Goal: Task Accomplishment & Management: Use online tool/utility

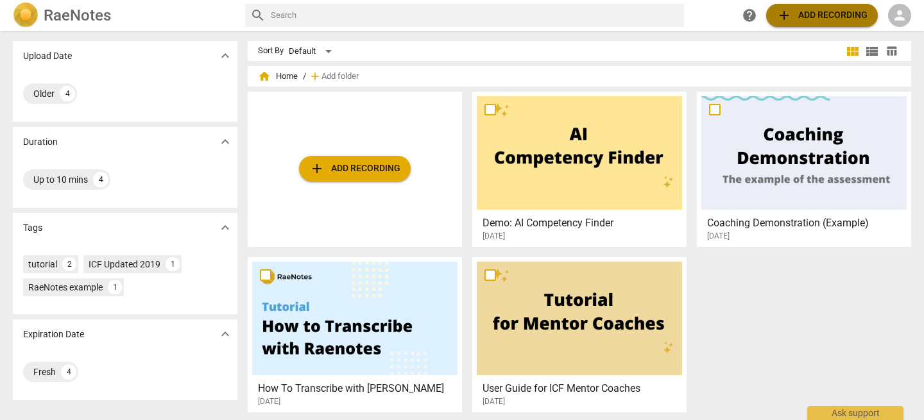
click at [781, 17] on span "add" at bounding box center [783, 15] width 15 height 15
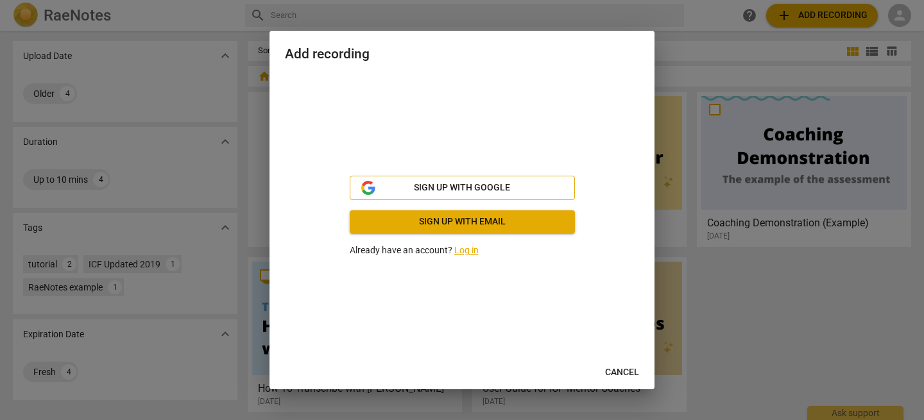
click at [491, 194] on span "Sign up with Google" at bounding box center [462, 188] width 96 height 13
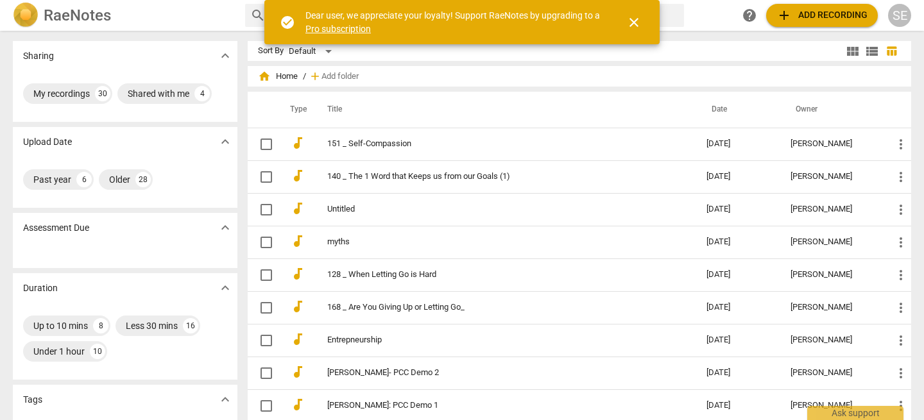
click at [636, 22] on span "close" at bounding box center [633, 22] width 15 height 15
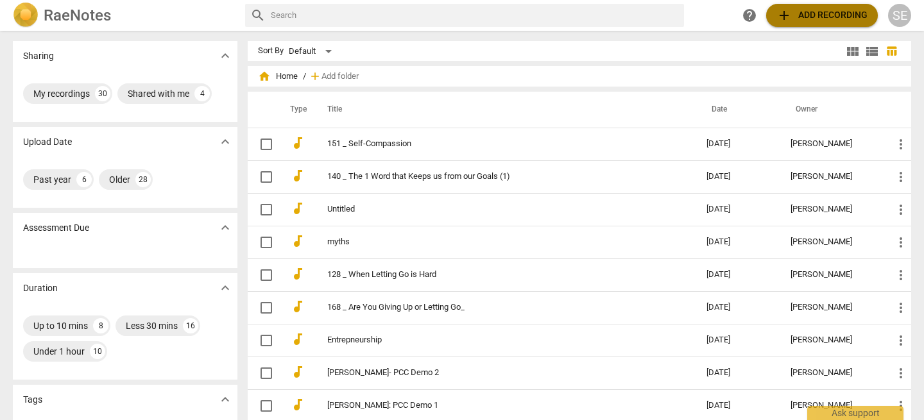
click at [810, 11] on span "add Add recording" at bounding box center [821, 15] width 91 height 15
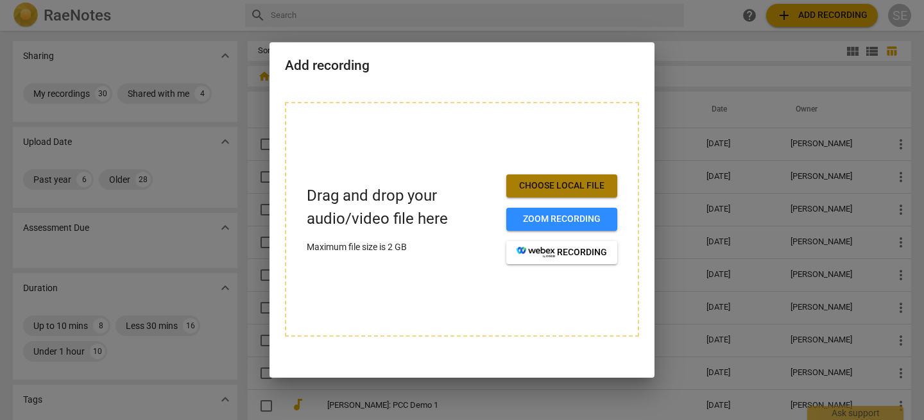
click at [551, 189] on span "Choose local file" at bounding box center [561, 186] width 90 height 13
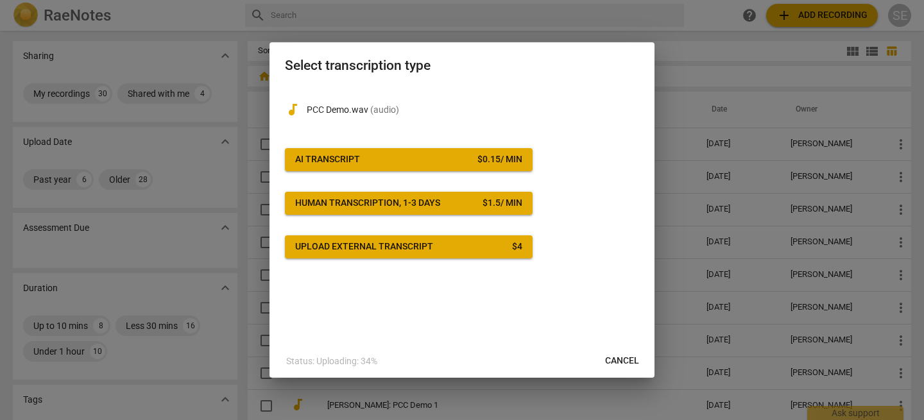
click at [457, 158] on span "AI Transcript $ 0.15 / min" at bounding box center [408, 159] width 227 height 13
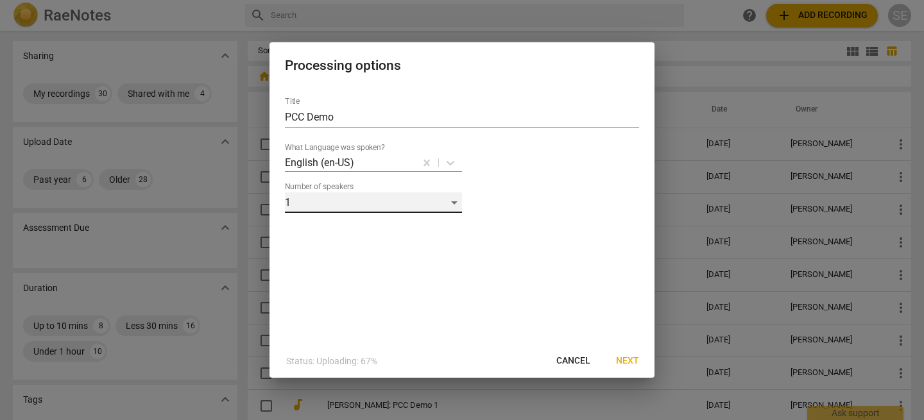
click at [452, 207] on div "1" at bounding box center [373, 202] width 177 height 21
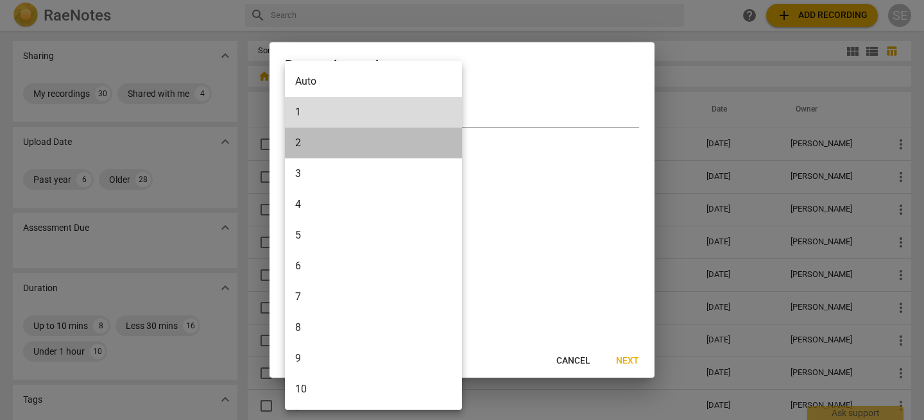
click at [373, 137] on li "2" at bounding box center [373, 143] width 177 height 31
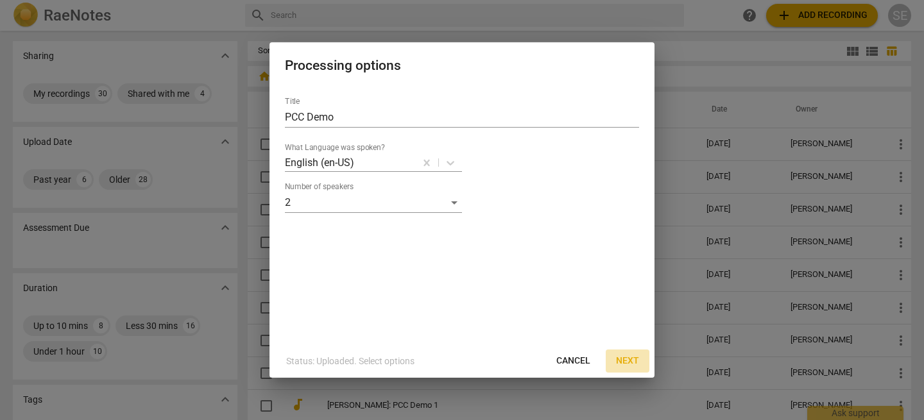
click at [625, 359] on span "Next" at bounding box center [627, 361] width 23 height 13
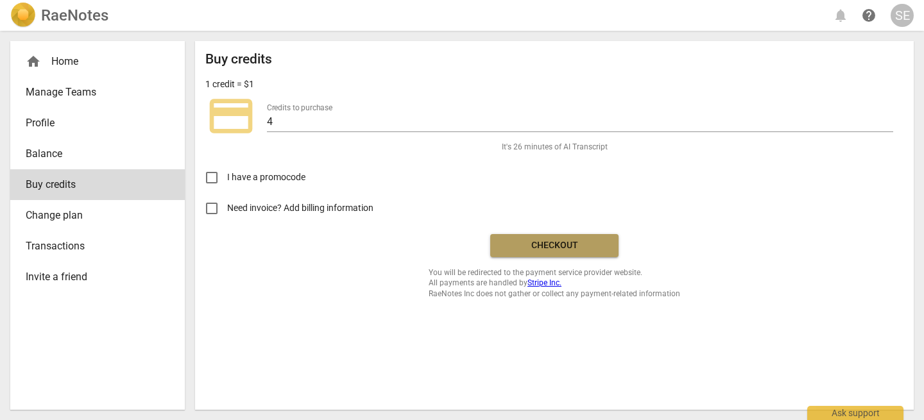
click at [552, 245] on span "Checkout" at bounding box center [554, 245] width 108 height 13
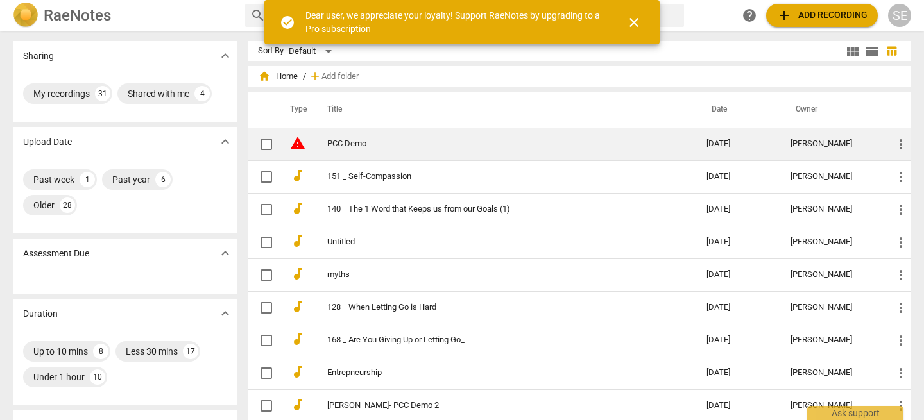
click at [896, 144] on span "more_vert" at bounding box center [900, 144] width 15 height 15
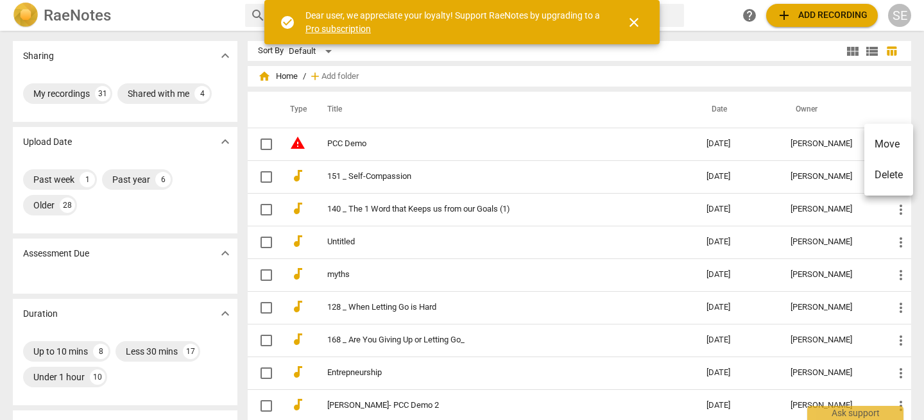
click at [886, 178] on li "Delete" at bounding box center [888, 175] width 49 height 31
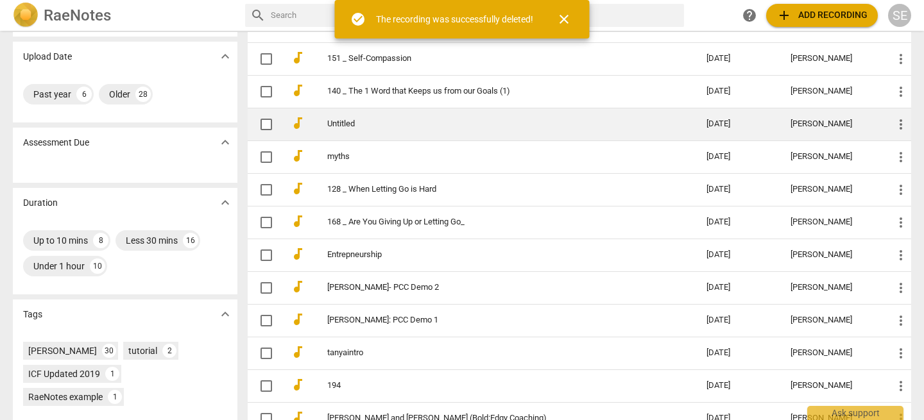
scroll to position [103, 0]
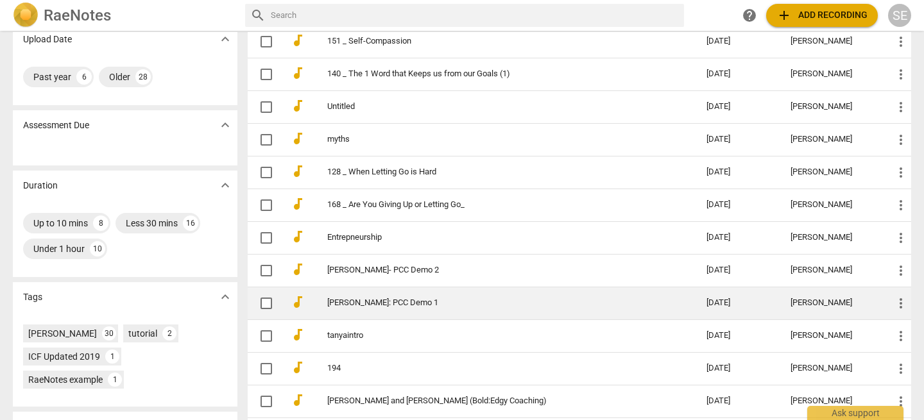
click at [396, 301] on link "[PERSON_NAME]: PCC Demo 1" at bounding box center [493, 303] width 333 height 10
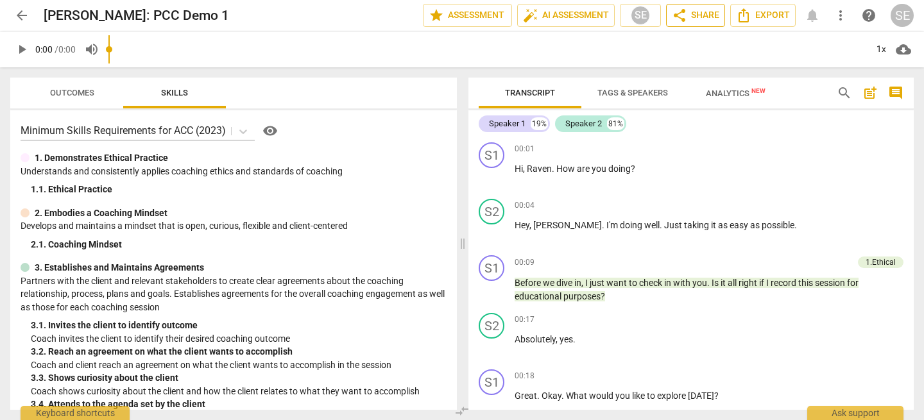
click at [696, 17] on span "share Share" at bounding box center [694, 15] width 47 height 15
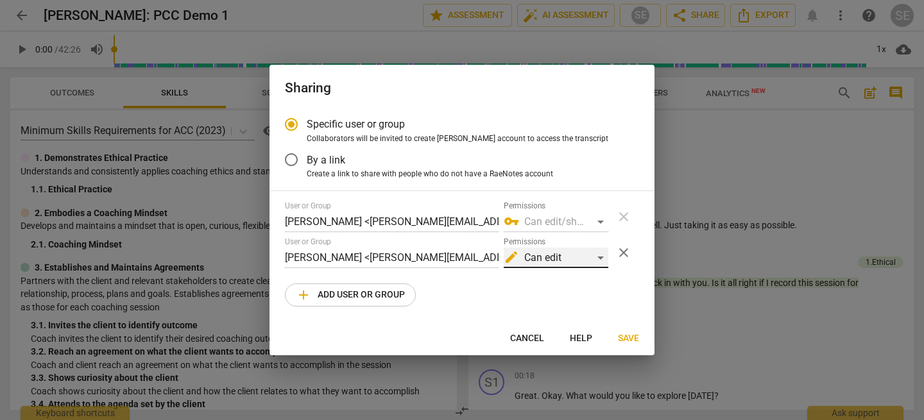
click at [587, 255] on div "edit Can edit" at bounding box center [555, 258] width 105 height 21
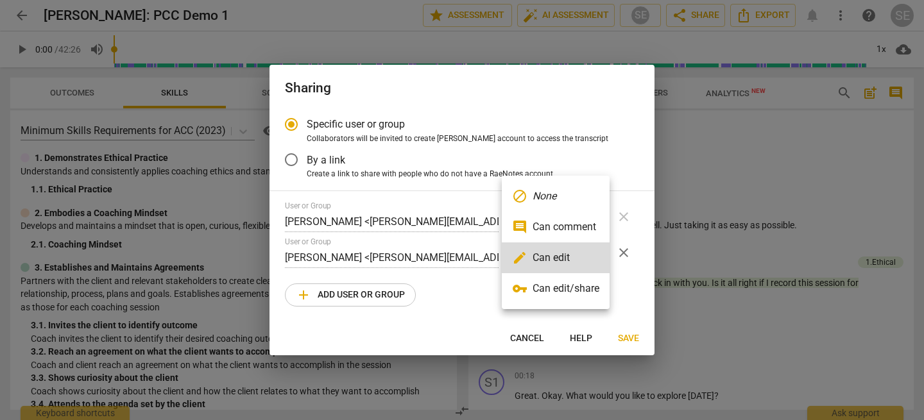
click at [455, 297] on div at bounding box center [462, 210] width 924 height 420
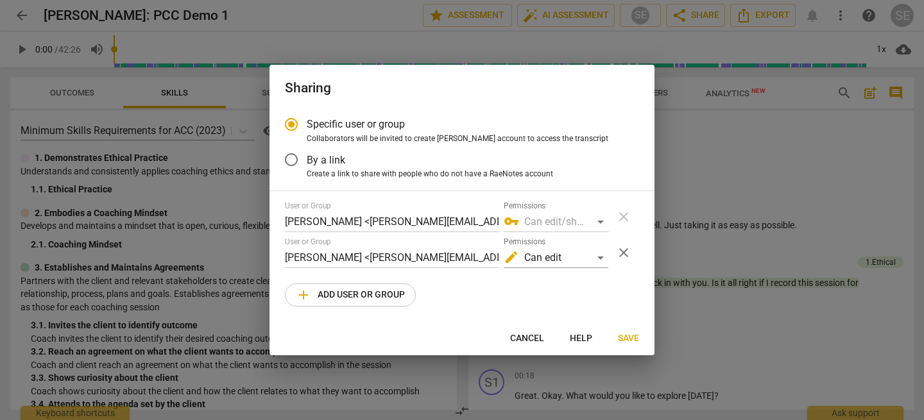
click at [444, 291] on div "User or Group Shirin Eskandani <shirin@wholehearted-coaching.com> Permissions v…" at bounding box center [462, 253] width 354 height 105
click at [380, 294] on span "add Add user or group" at bounding box center [350, 294] width 109 height 15
radio input "false"
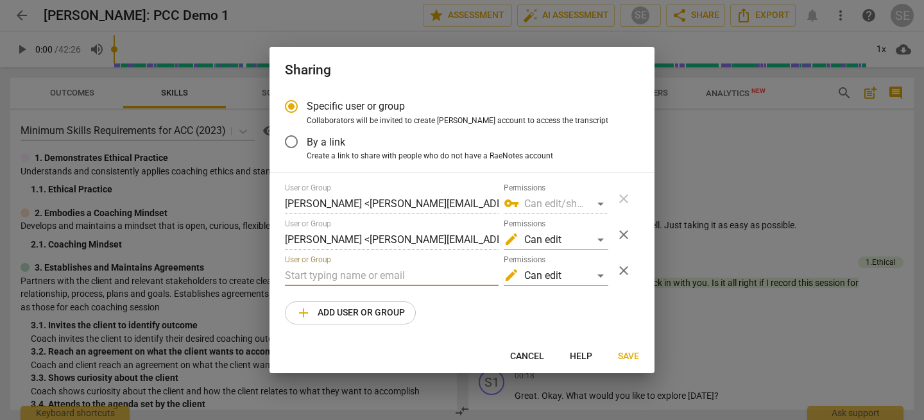
click at [348, 275] on input "text" at bounding box center [392, 276] width 214 height 21
type input "seskandani@gmail.com"
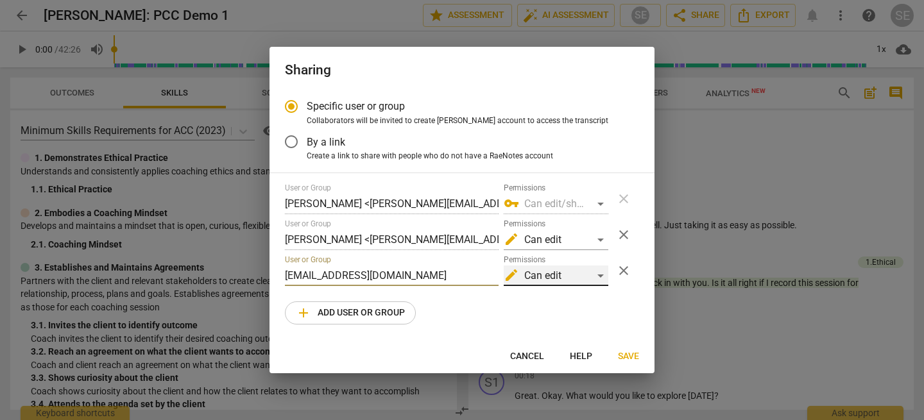
click at [601, 277] on div "edit Can edit" at bounding box center [555, 276] width 105 height 21
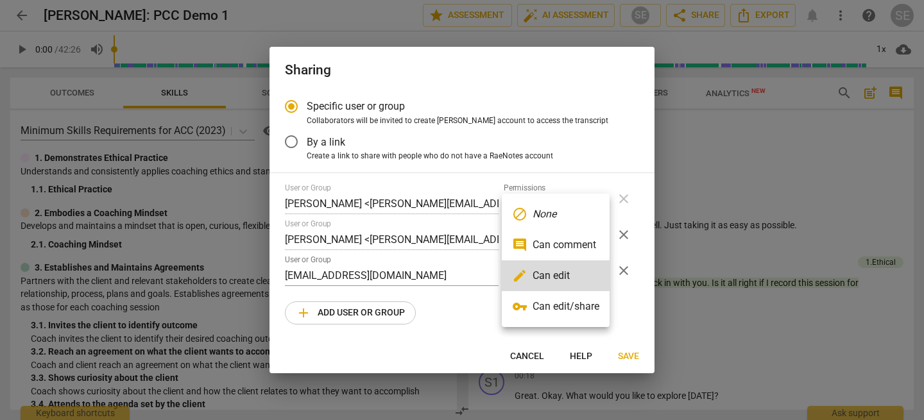
click at [575, 255] on li "comment Can comment" at bounding box center [556, 245] width 108 height 31
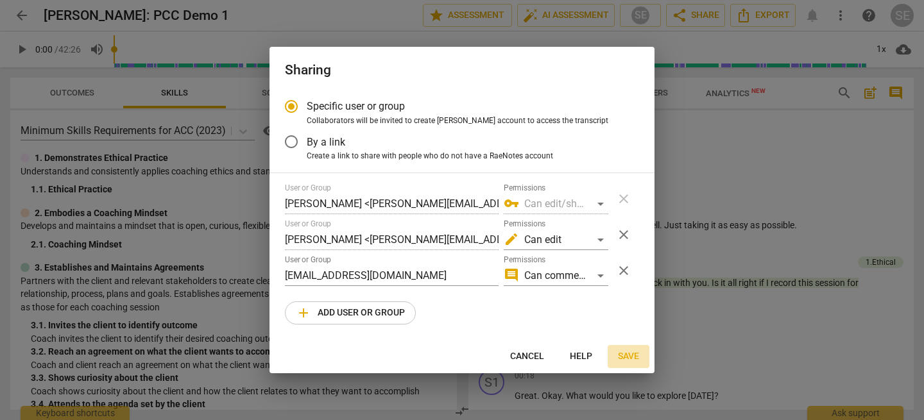
click at [625, 354] on span "Save" at bounding box center [628, 356] width 21 height 13
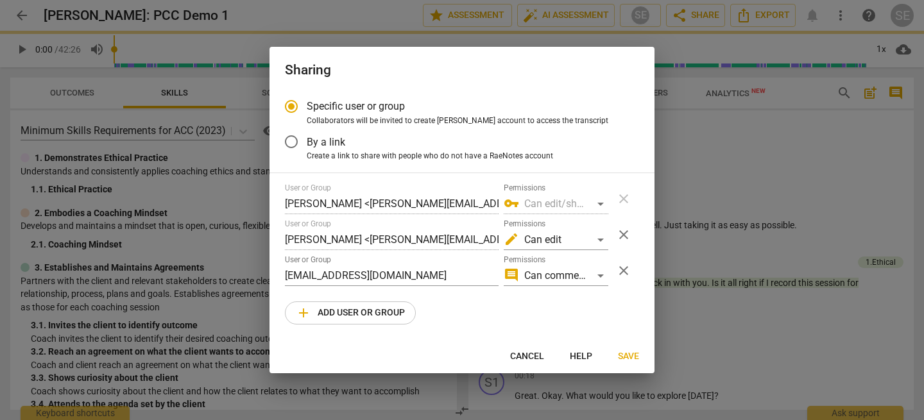
radio input "false"
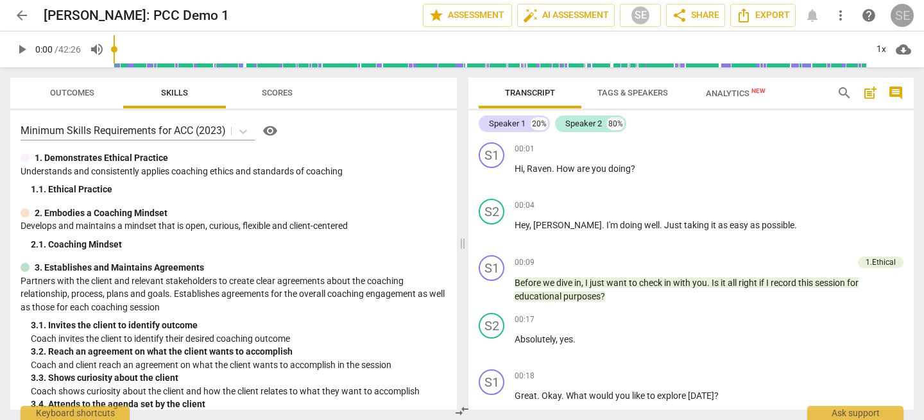
click at [897, 19] on div "SE" at bounding box center [901, 15] width 23 height 23
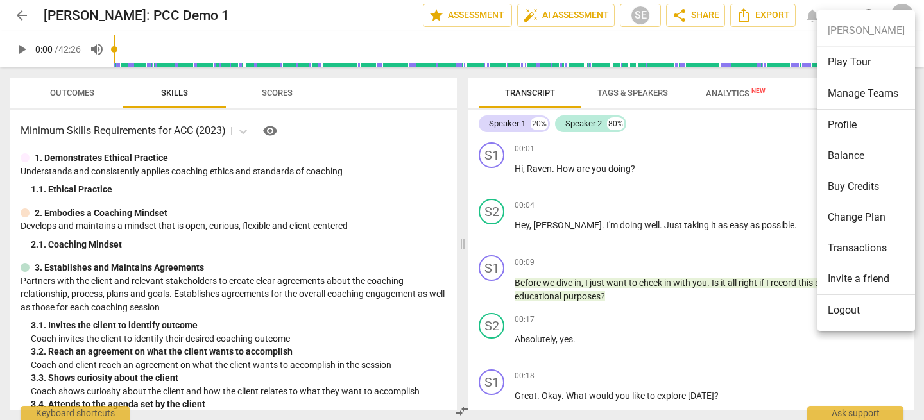
click at [751, 140] on div at bounding box center [462, 210] width 924 height 420
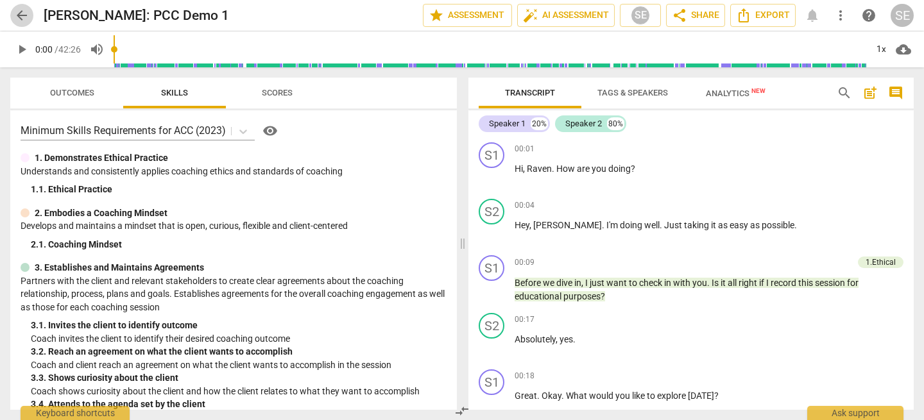
click at [21, 18] on span "arrow_back" at bounding box center [21, 15] width 15 height 15
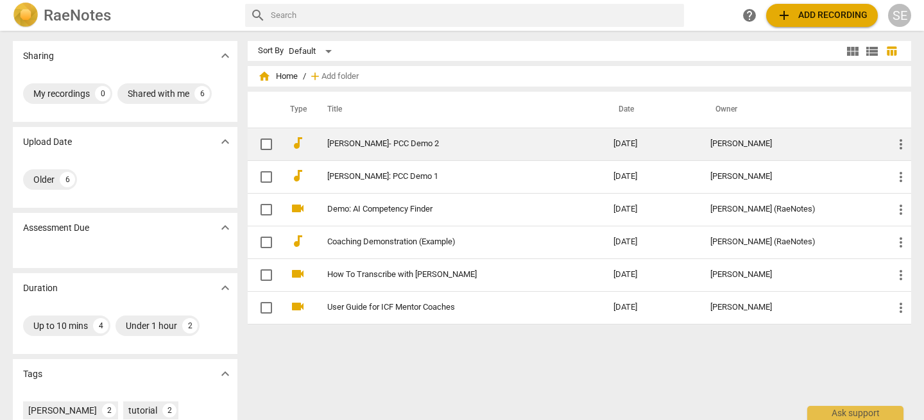
click at [365, 156] on td "[PERSON_NAME]- PCC Demo 2" at bounding box center [457, 144] width 291 height 33
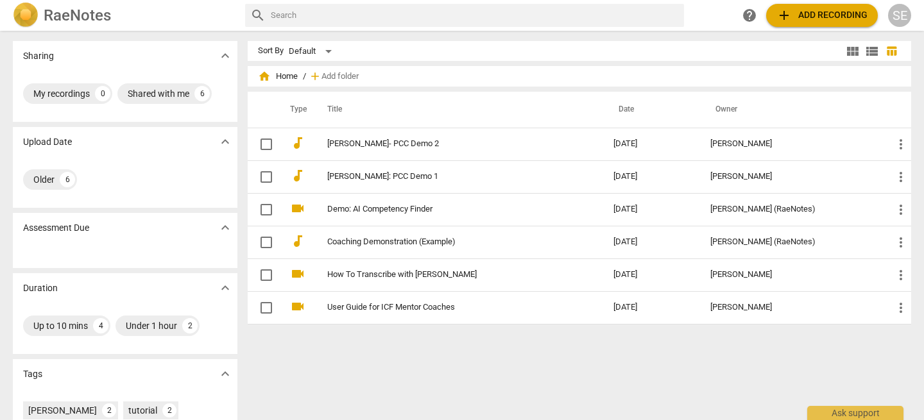
click at [49, 13] on h2 "RaeNotes" at bounding box center [77, 15] width 67 height 18
click at [282, 76] on span "home Home" at bounding box center [278, 76] width 40 height 13
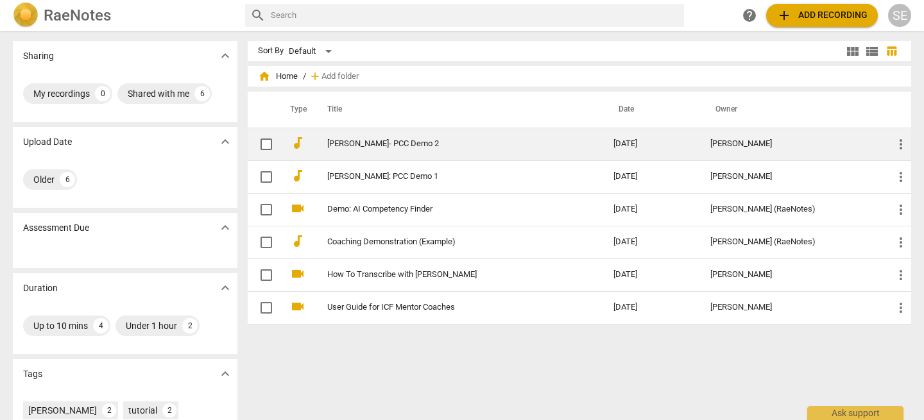
click at [398, 151] on td "[PERSON_NAME]- PCC Demo 2" at bounding box center [457, 144] width 291 height 33
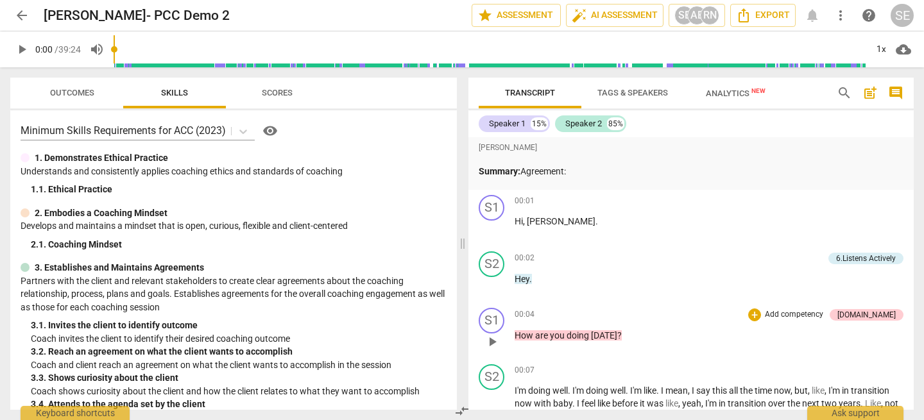
click at [581, 335] on span "doing" at bounding box center [578, 335] width 24 height 10
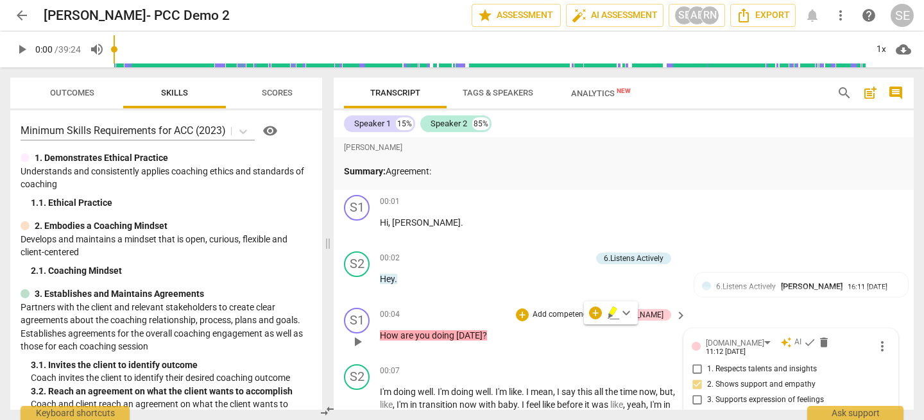
scroll to position [185, 0]
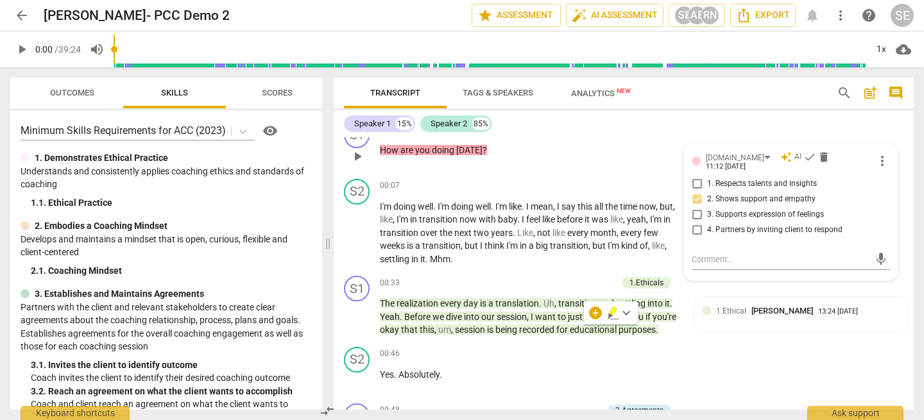
click at [767, 121] on div "Speaker 1 15% Speaker 2 85%" at bounding box center [623, 124] width 559 height 22
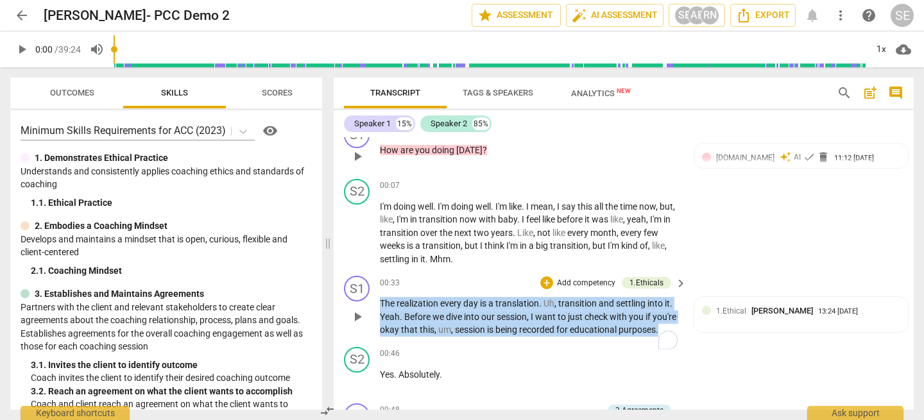
drag, startPoint x: 448, startPoint y: 341, endPoint x: 378, endPoint y: 303, distance: 80.4
click at [378, 303] on div "S1 play_arrow pause 00:33 + Add competency 1.Ethicals keyboard_arrow_right The …" at bounding box center [624, 306] width 580 height 71
click at [587, 282] on p "Add competency" at bounding box center [585, 284] width 61 height 12
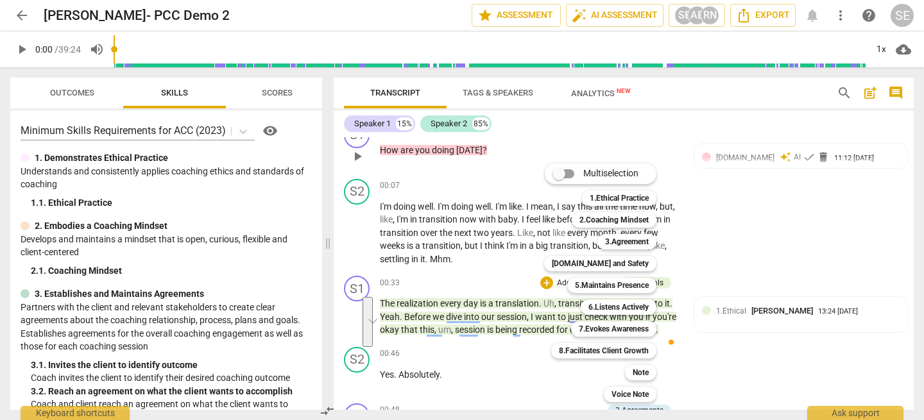
click at [745, 240] on div at bounding box center [462, 210] width 924 height 420
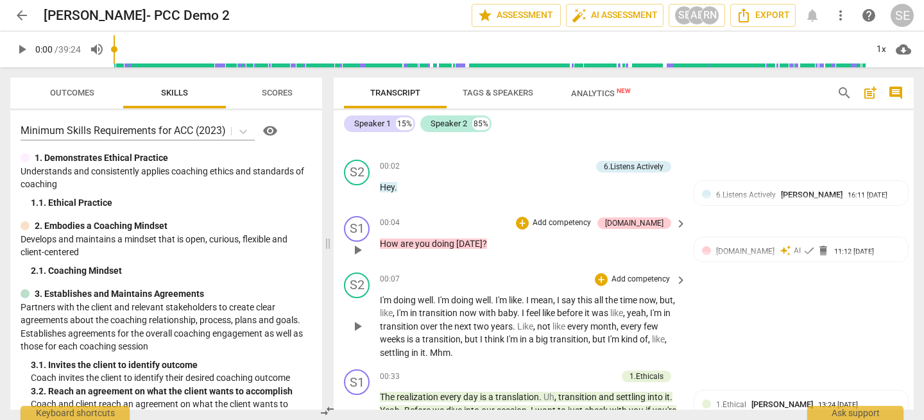
scroll to position [71, 0]
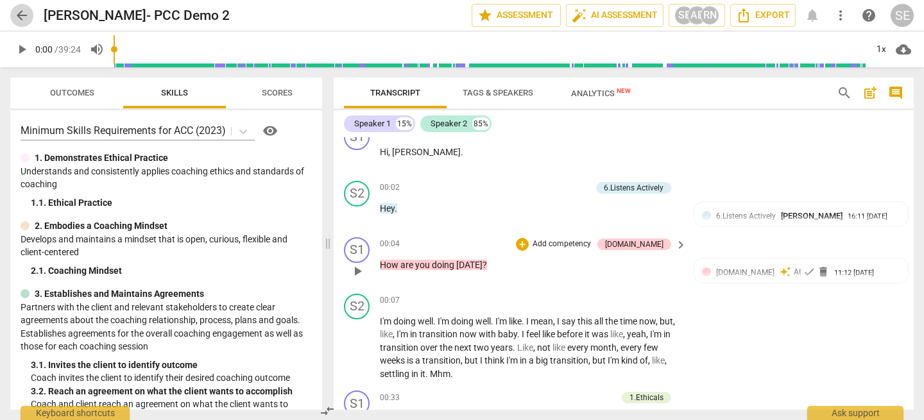
click at [22, 15] on span "arrow_back" at bounding box center [21, 15] width 15 height 15
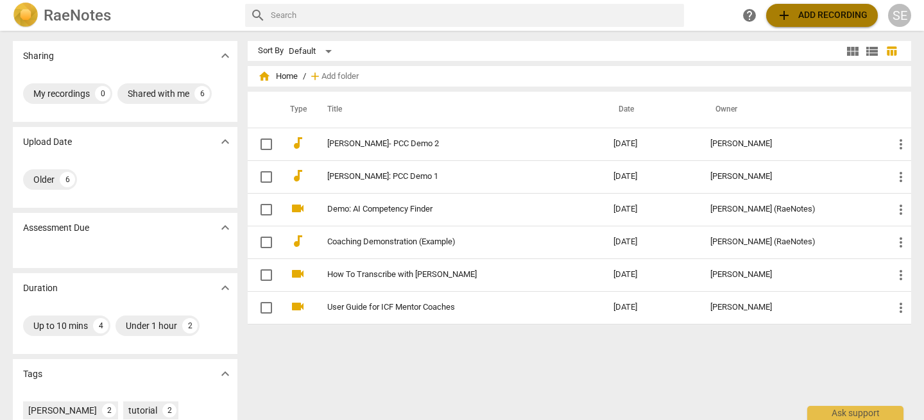
click at [815, 14] on span "add Add recording" at bounding box center [821, 15] width 91 height 15
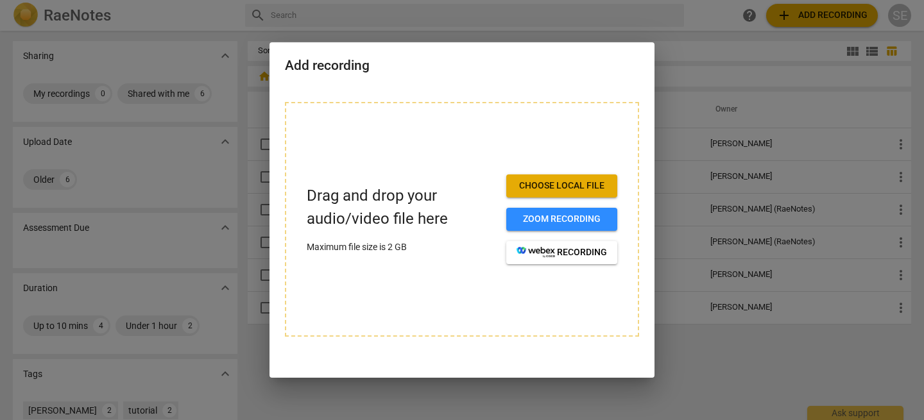
click at [568, 185] on span "Choose local file" at bounding box center [561, 186] width 90 height 13
click at [487, 25] on div at bounding box center [462, 210] width 924 height 420
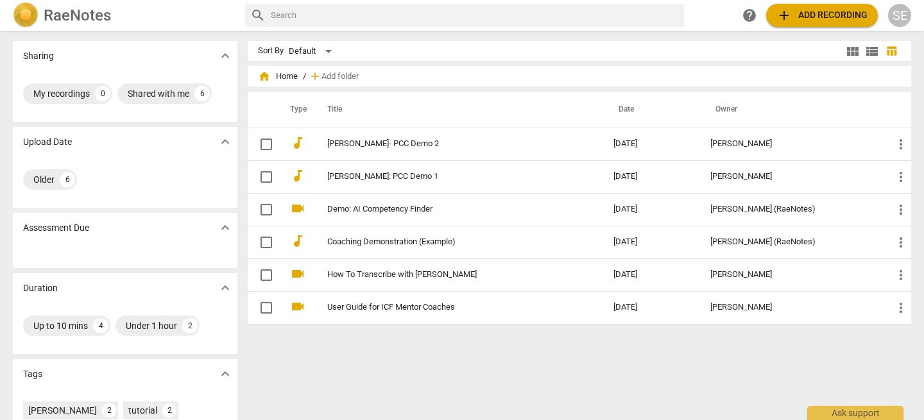
click at [829, 11] on span "add Add recording" at bounding box center [821, 15] width 91 height 15
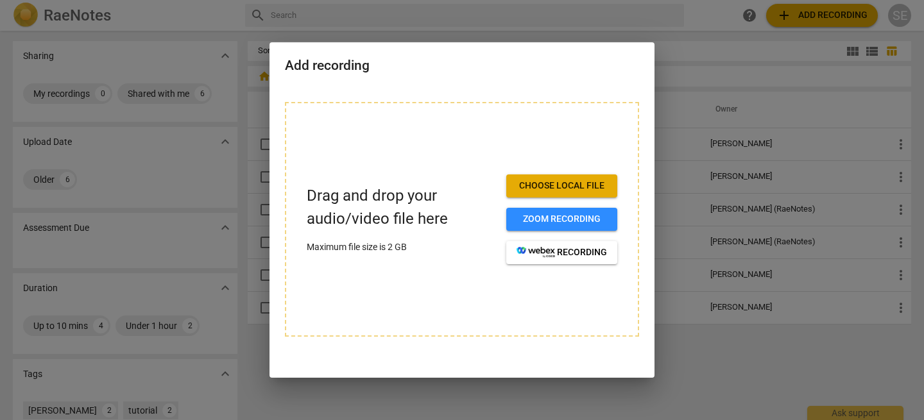
click at [679, 44] on div at bounding box center [462, 210] width 924 height 420
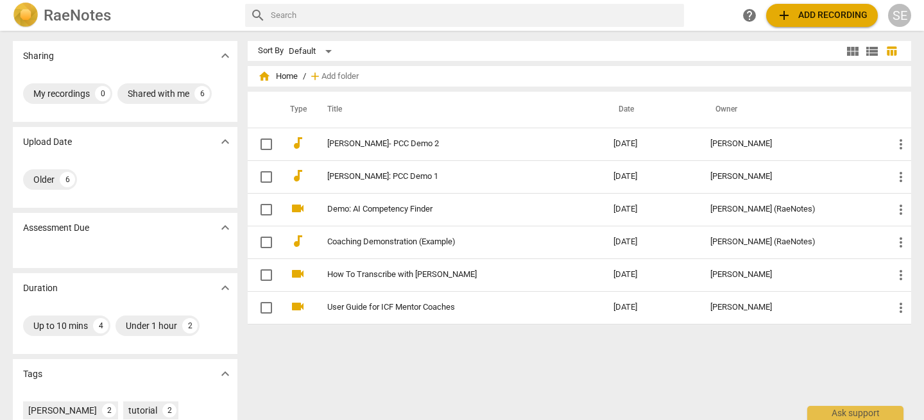
click at [805, 16] on span "add Add recording" at bounding box center [821, 15] width 91 height 15
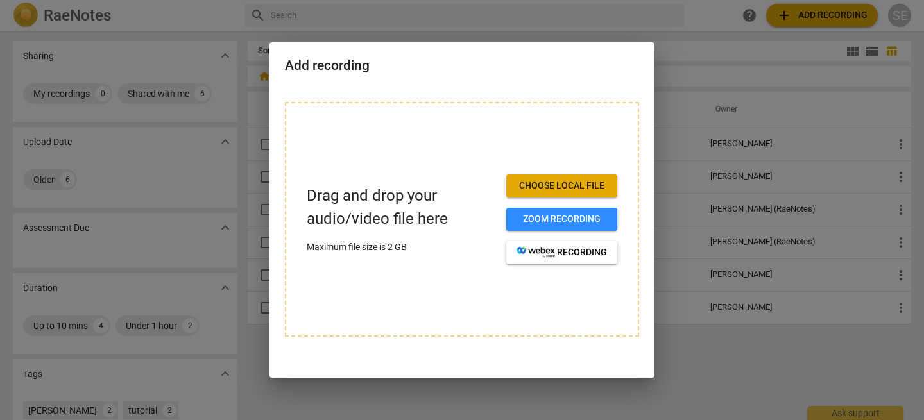
click at [684, 45] on div at bounding box center [462, 210] width 924 height 420
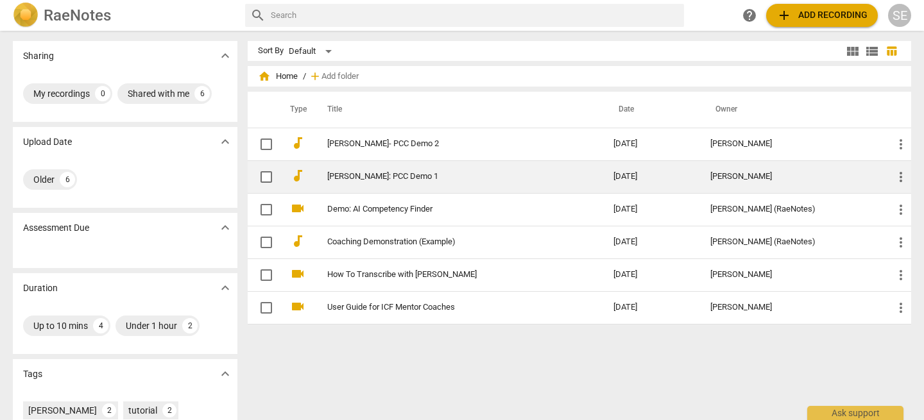
click at [344, 182] on td "[PERSON_NAME]: PCC Demo 1" at bounding box center [457, 176] width 291 height 33
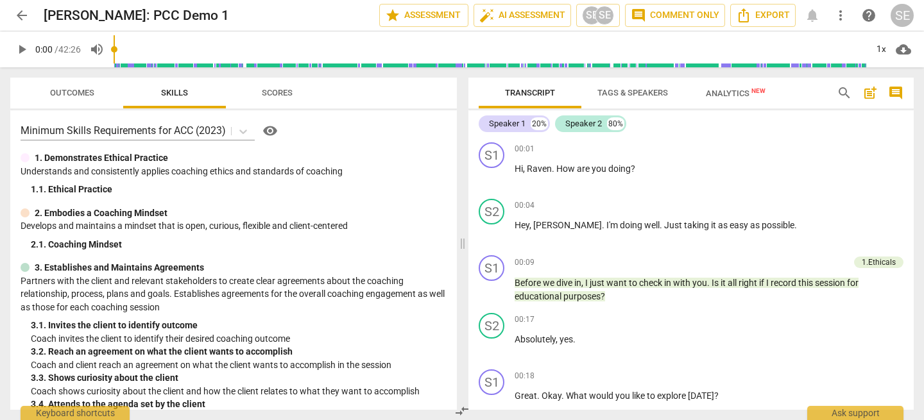
click at [19, 49] on span "play_arrow" at bounding box center [21, 49] width 15 height 15
click at [19, 49] on span "pause" at bounding box center [21, 49] width 15 height 15
type input "8"
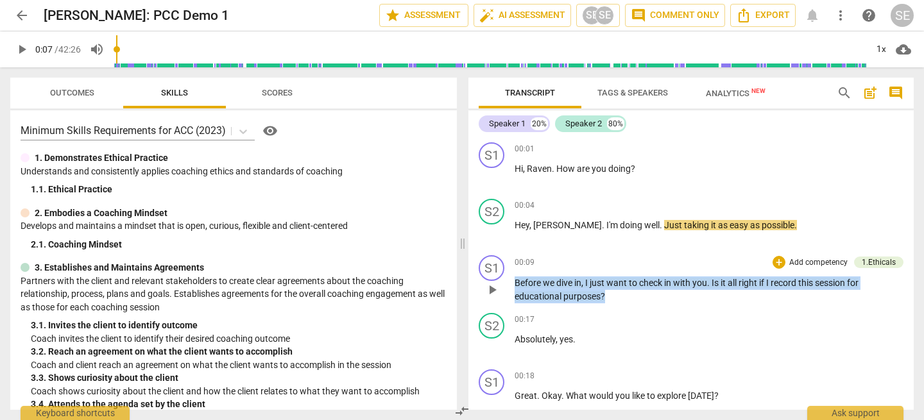
drag, startPoint x: 513, startPoint y: 283, endPoint x: 618, endPoint y: 294, distance: 105.0
click at [618, 294] on div "S1 play_arrow pause 00:09 + Add competency 1.Ethicals keyboard_arrow_right Befo…" at bounding box center [690, 279] width 445 height 58
click at [774, 264] on div "+" at bounding box center [778, 262] width 13 height 13
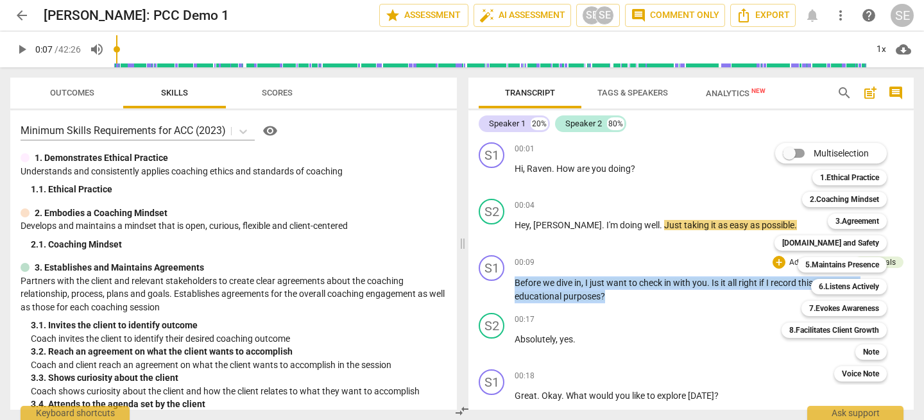
click at [799, 146] on input "Multiselection" at bounding box center [788, 153] width 31 height 31
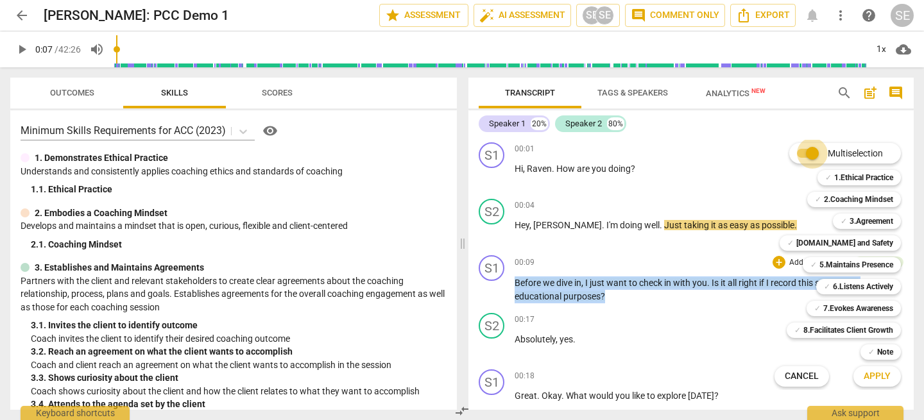
click at [802, 155] on input "Multiselection" at bounding box center [812, 153] width 31 height 31
checkbox input "false"
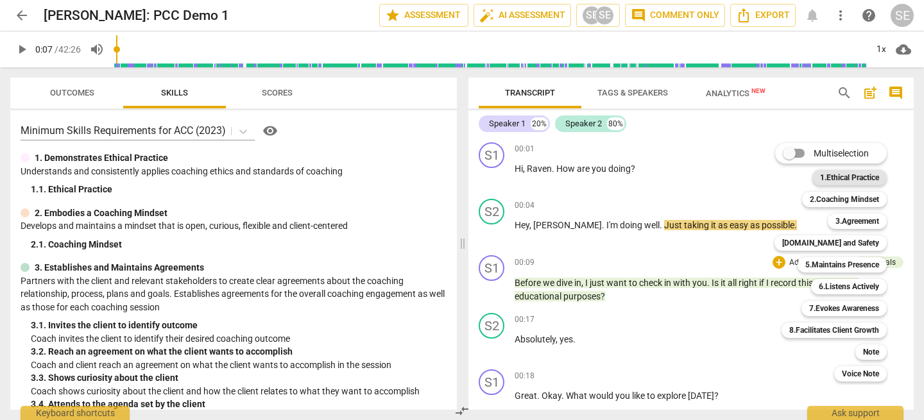
click at [856, 179] on b "1.Ethical Practice" at bounding box center [849, 177] width 59 height 15
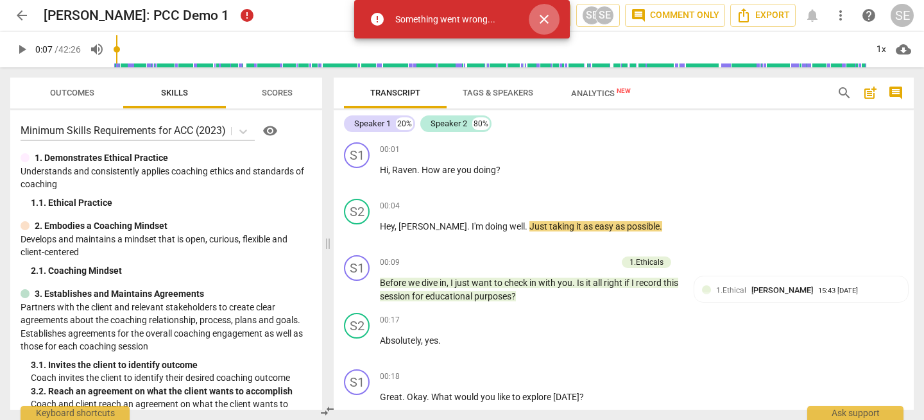
click at [540, 20] on span "close" at bounding box center [543, 19] width 15 height 15
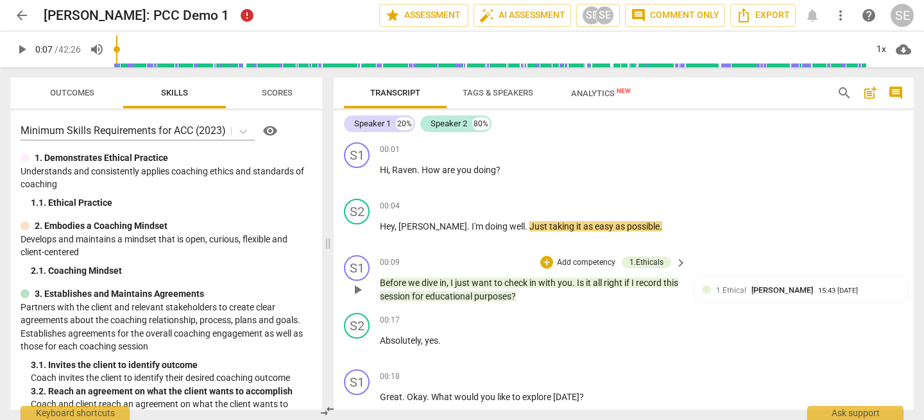
click at [585, 260] on p "Add competency" at bounding box center [585, 263] width 61 height 12
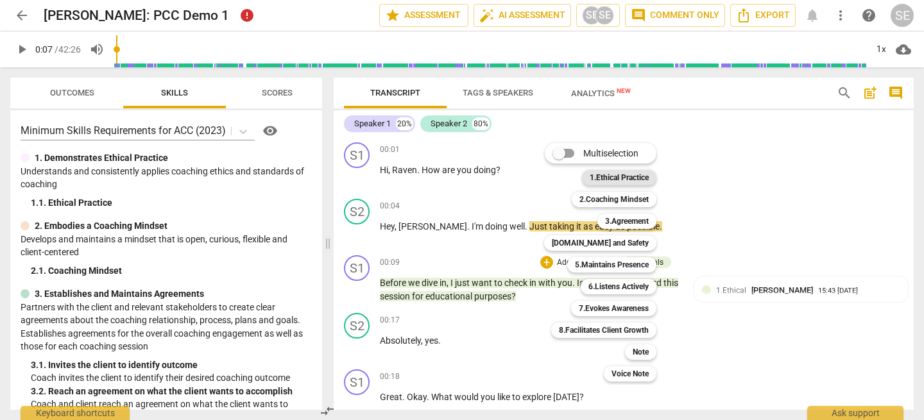
click at [605, 181] on b "1.Ethical Practice" at bounding box center [618, 177] width 59 height 15
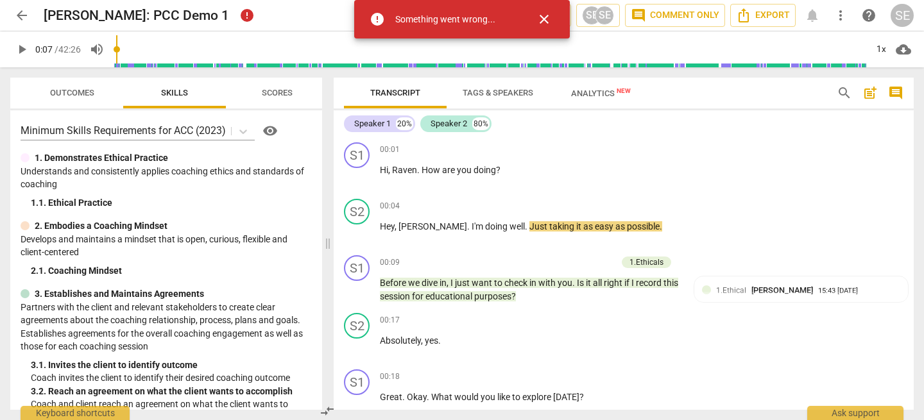
click at [543, 19] on span "close" at bounding box center [543, 19] width 15 height 15
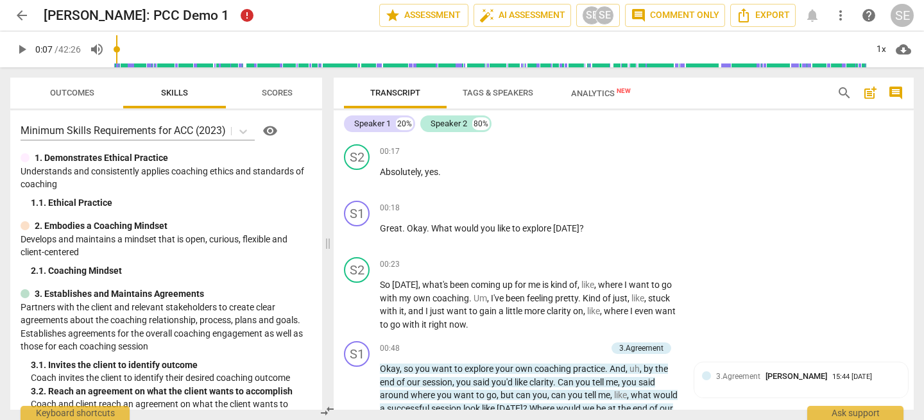
scroll to position [174, 0]
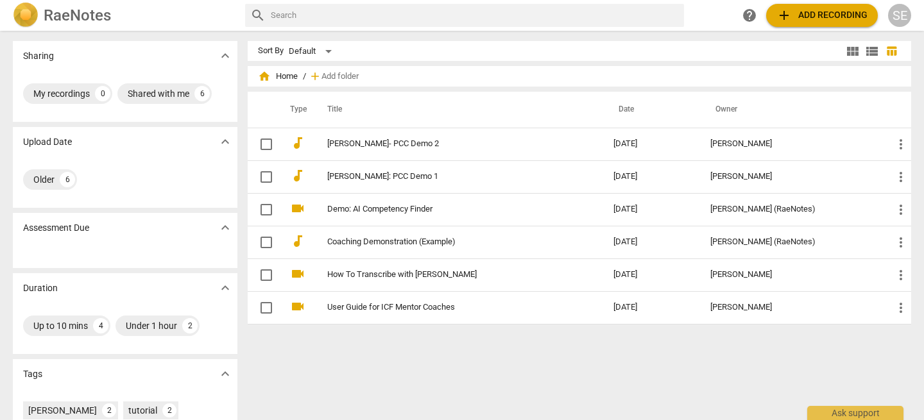
click at [906, 22] on div "SE" at bounding box center [899, 15] width 23 height 23
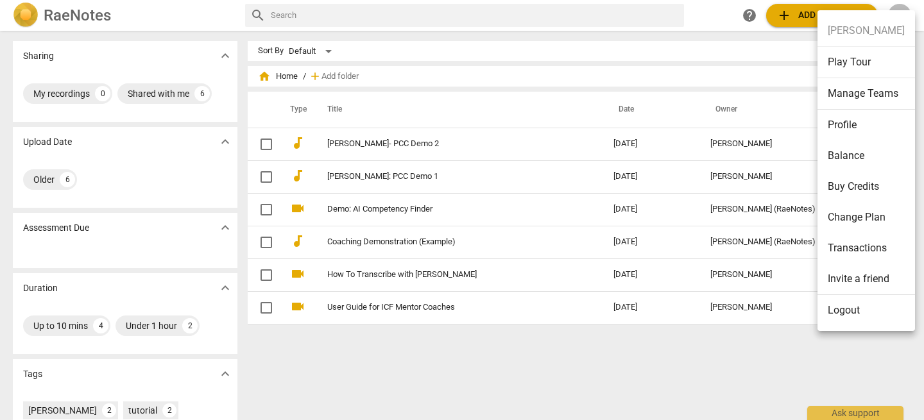
click at [851, 322] on li "Logout" at bounding box center [865, 310] width 97 height 31
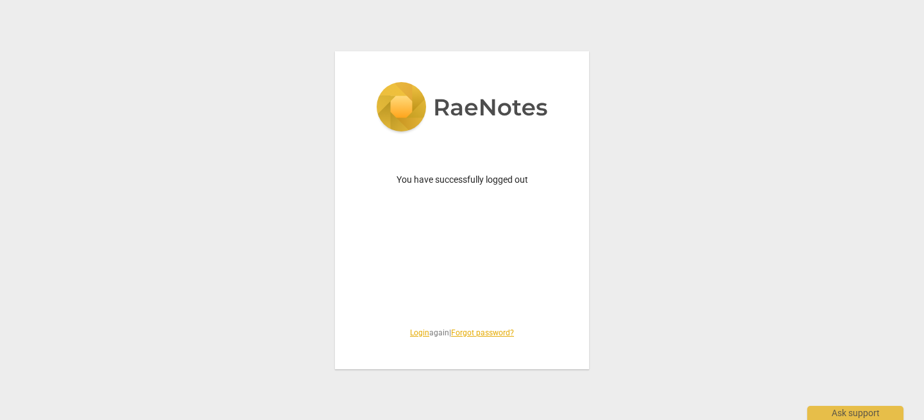
click at [410, 333] on link "Login" at bounding box center [419, 332] width 19 height 9
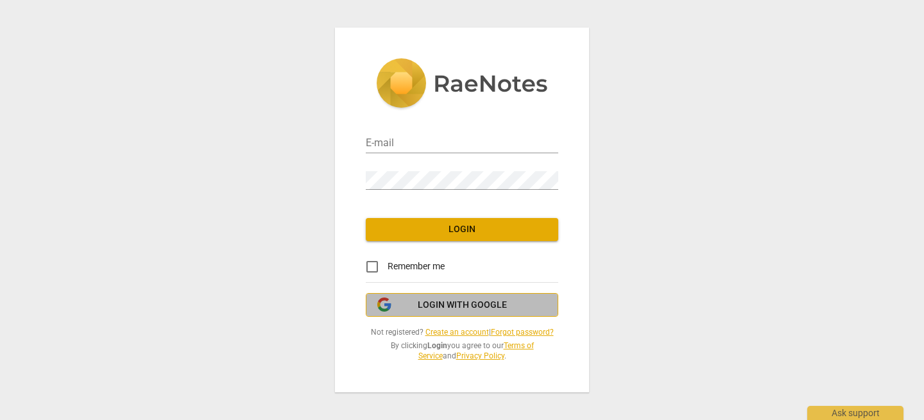
click at [459, 313] on button "Login with Google" at bounding box center [462, 305] width 192 height 24
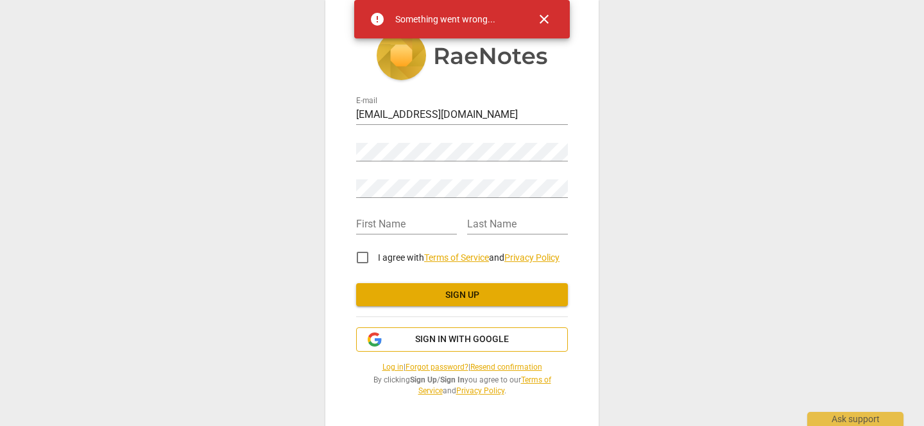
click at [455, 338] on span "Sign in with Google" at bounding box center [462, 340] width 94 height 13
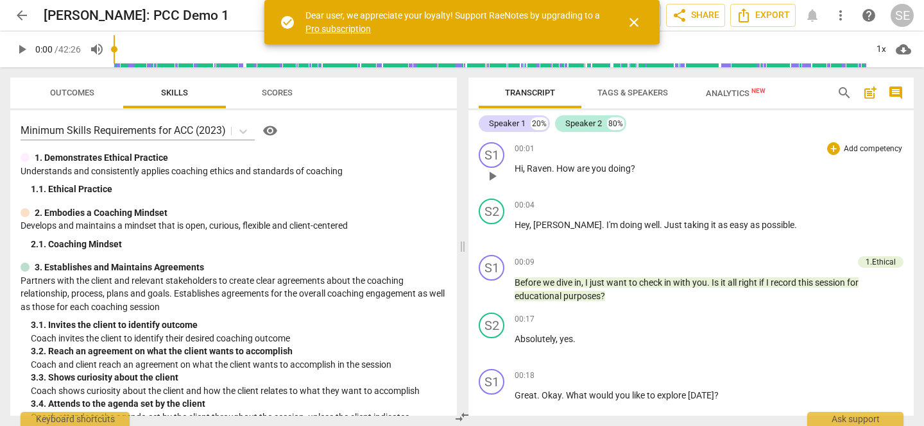
click at [591, 172] on span "you" at bounding box center [599, 169] width 17 height 10
click at [22, 54] on span "pause" at bounding box center [21, 49] width 15 height 15
type input "7"
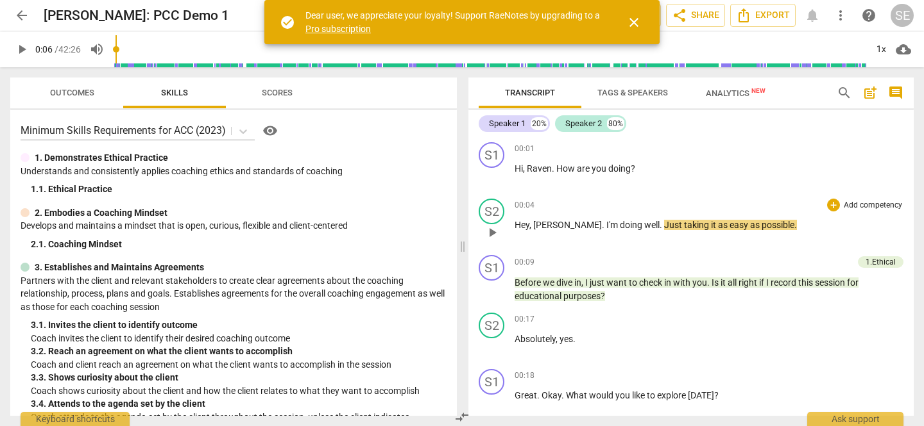
scroll to position [16, 0]
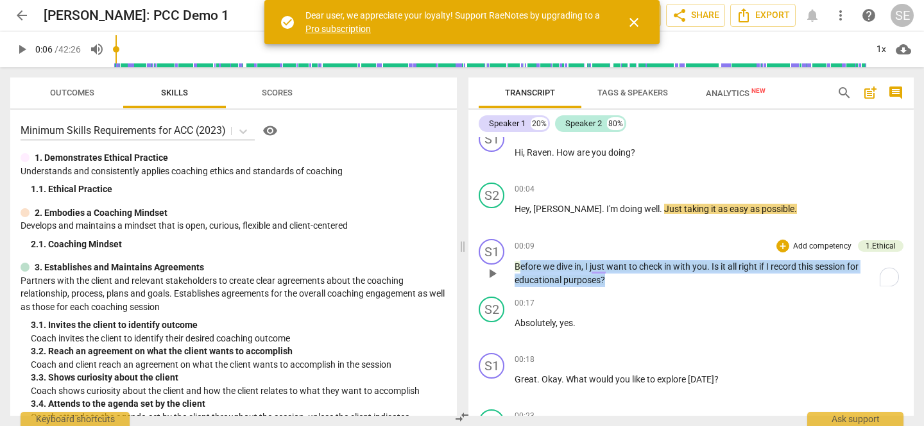
drag, startPoint x: 611, startPoint y: 284, endPoint x: 791, endPoint y: 248, distance: 183.8
click at [513, 267] on div "S1 play_arrow pause 00:09 + Add competency 1.Ethical keyboard_arrow_right Befor…" at bounding box center [690, 263] width 445 height 58
click at [781, 244] on div "+" at bounding box center [782, 246] width 13 height 13
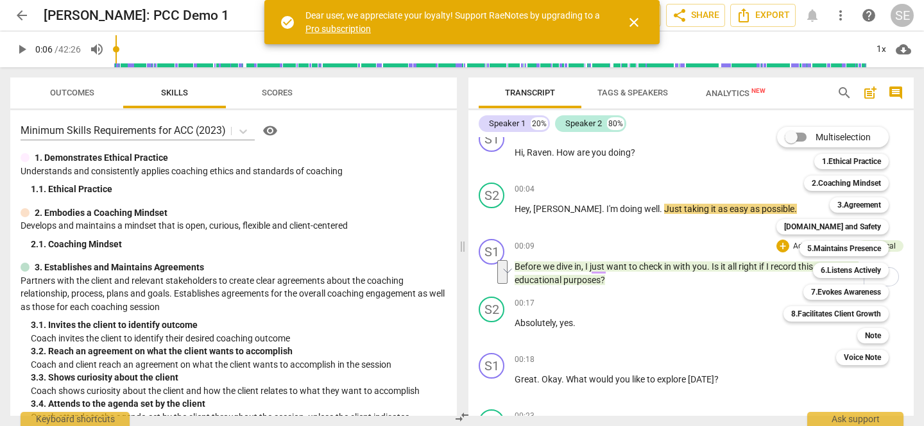
click at [282, 89] on div at bounding box center [462, 213] width 924 height 426
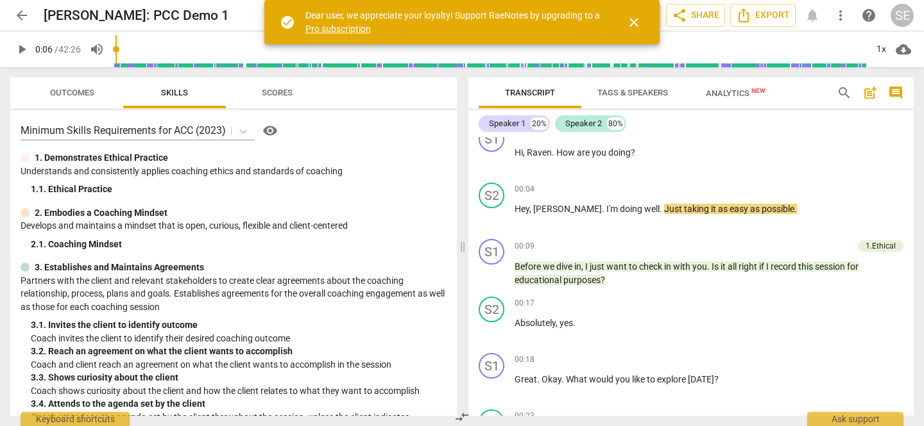
click at [277, 93] on span "Scores" at bounding box center [277, 93] width 31 height 10
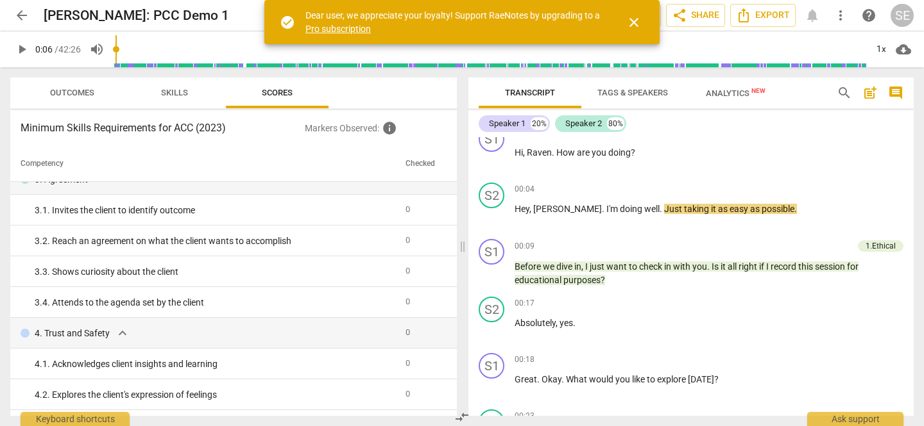
scroll to position [0, 0]
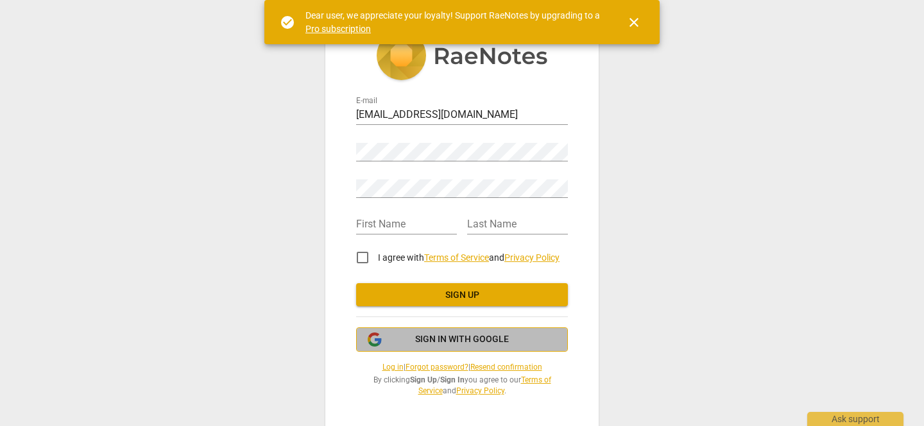
click at [436, 337] on span "Sign in with Google" at bounding box center [462, 340] width 94 height 13
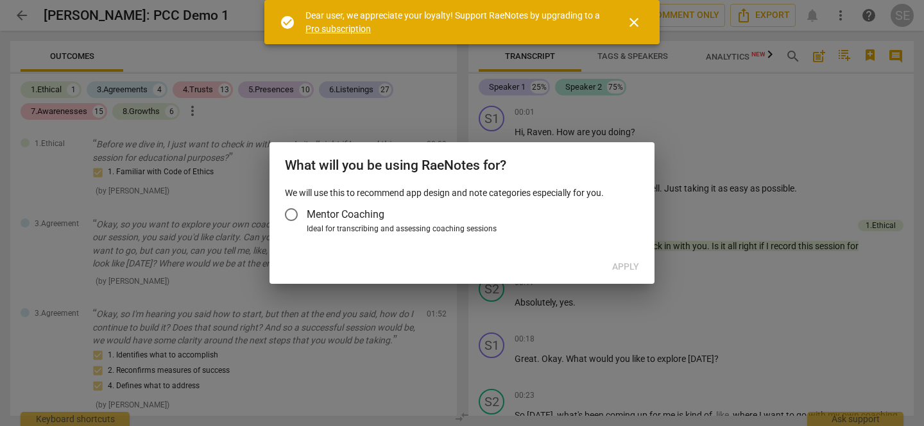
click at [314, 214] on span "Mentor Coaching" at bounding box center [346, 214] width 78 height 15
click at [307, 214] on input "Mentor Coaching" at bounding box center [291, 214] width 31 height 31
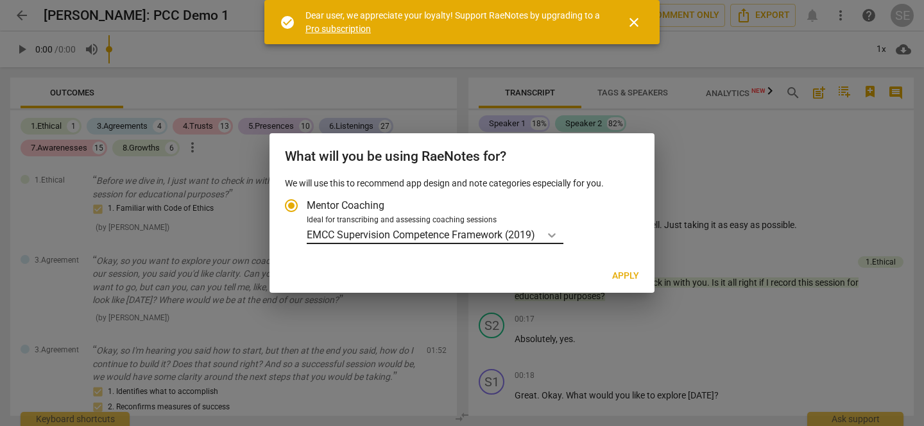
click at [553, 236] on icon "Account type" at bounding box center [552, 235] width 8 height 4
click at [0, 0] on input "Ideal for transcribing and assessing coaching sessions EMCC Supervision Compete…" at bounding box center [0, 0] width 0 height 0
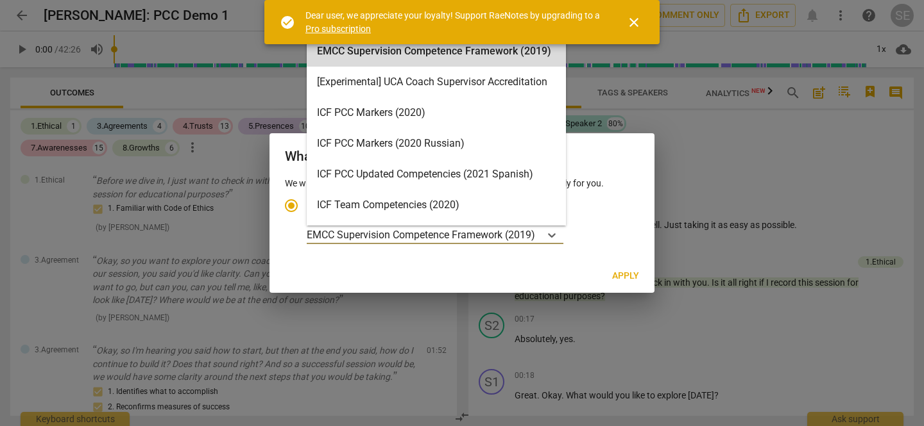
scroll to position [5, 0]
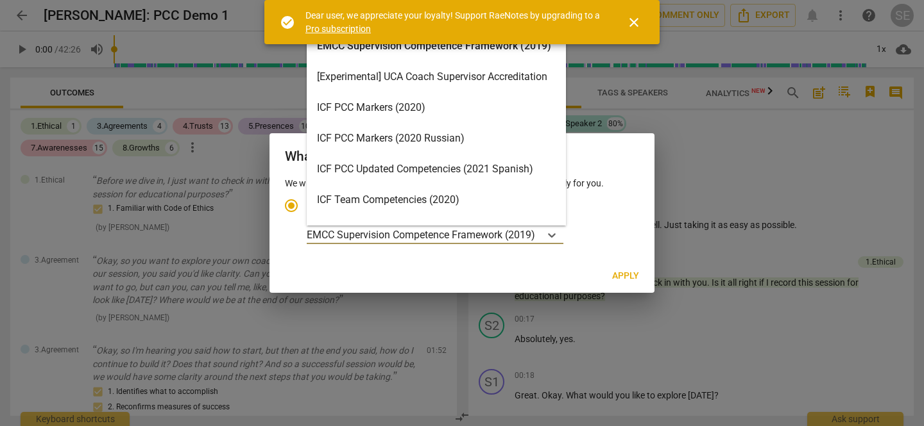
click at [421, 116] on div "ICF PCC Markers (2020)" at bounding box center [436, 107] width 259 height 31
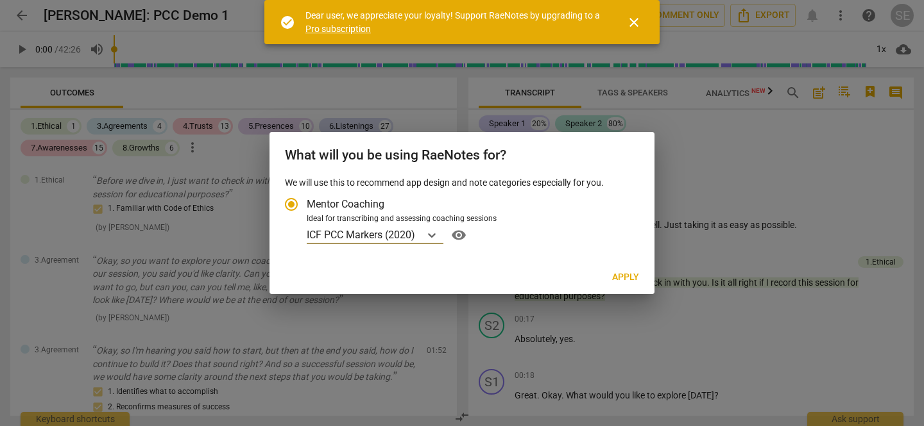
click at [628, 278] on span "Apply" at bounding box center [625, 277] width 27 height 13
radio input "false"
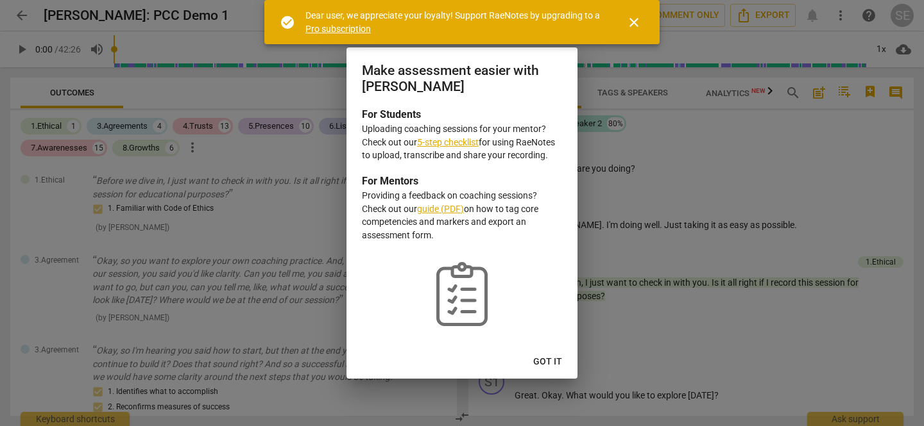
click at [545, 365] on span "Got it" at bounding box center [547, 362] width 29 height 13
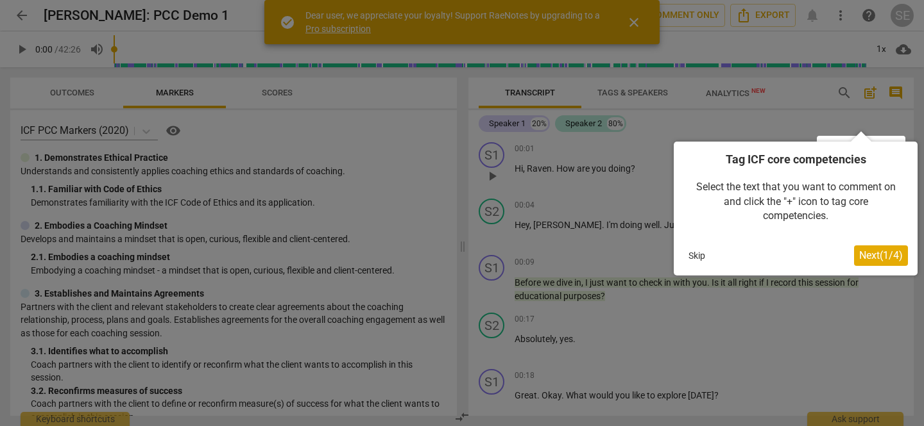
click at [871, 253] on span "Next ( 1 / 4 )" at bounding box center [881, 255] width 44 height 12
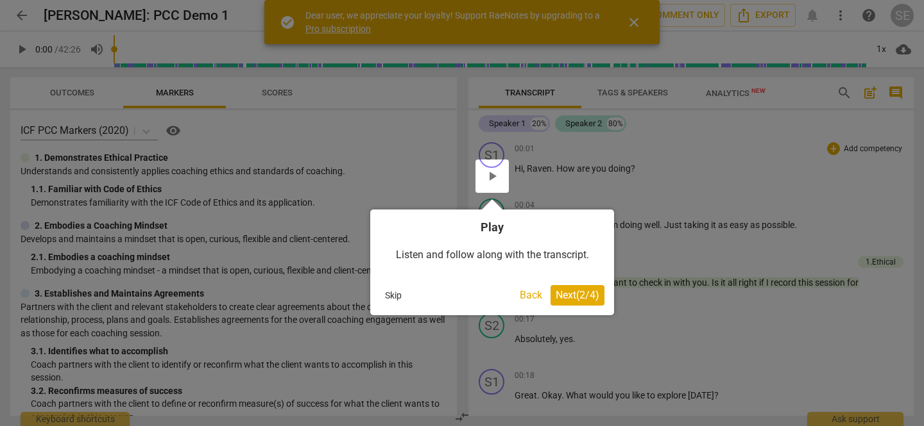
click at [580, 293] on span "Next ( 2 / 4 )" at bounding box center [577, 295] width 44 height 12
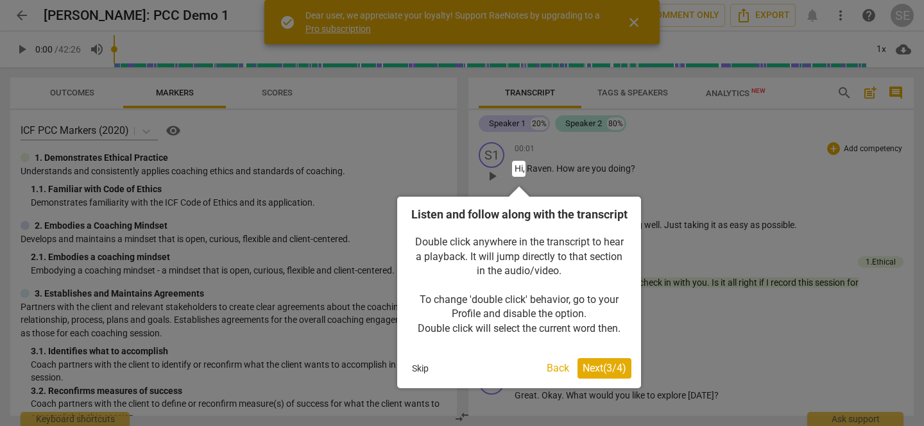
click at [595, 375] on span "Next ( 3 / 4 )" at bounding box center [604, 368] width 44 height 12
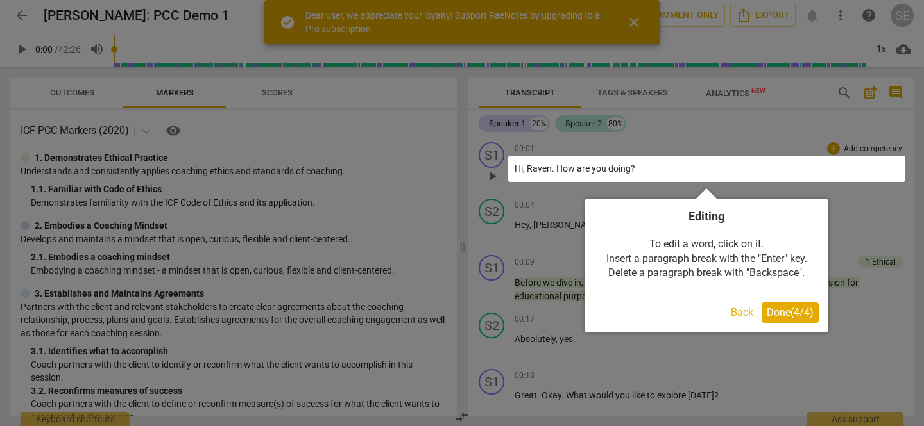
click at [781, 311] on span "Done ( 4 / 4 )" at bounding box center [789, 313] width 47 height 12
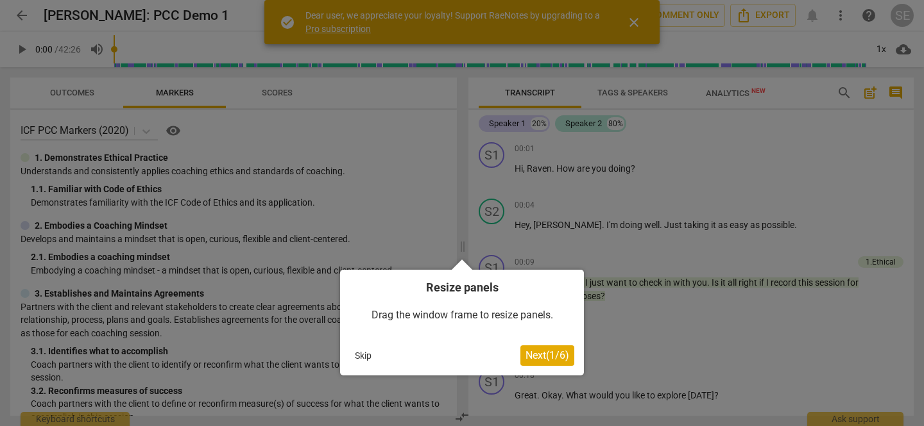
click at [529, 359] on span "Next ( 1 / 6 )" at bounding box center [547, 356] width 44 height 12
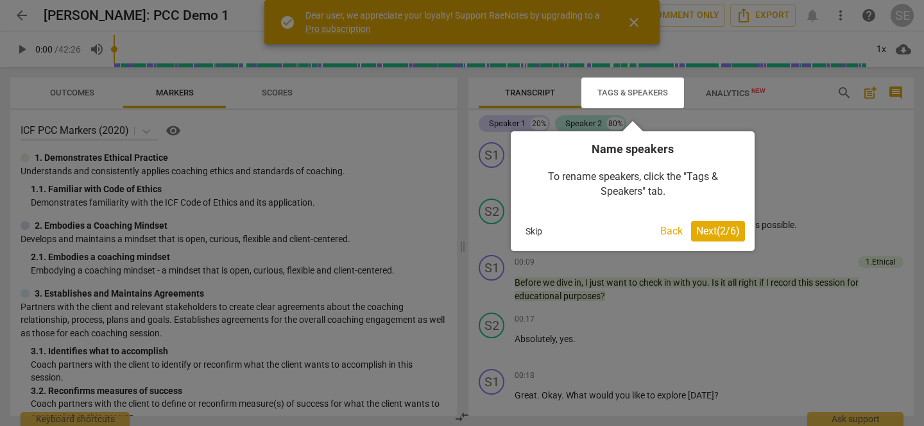
click at [535, 236] on button "Skip" at bounding box center [533, 231] width 27 height 19
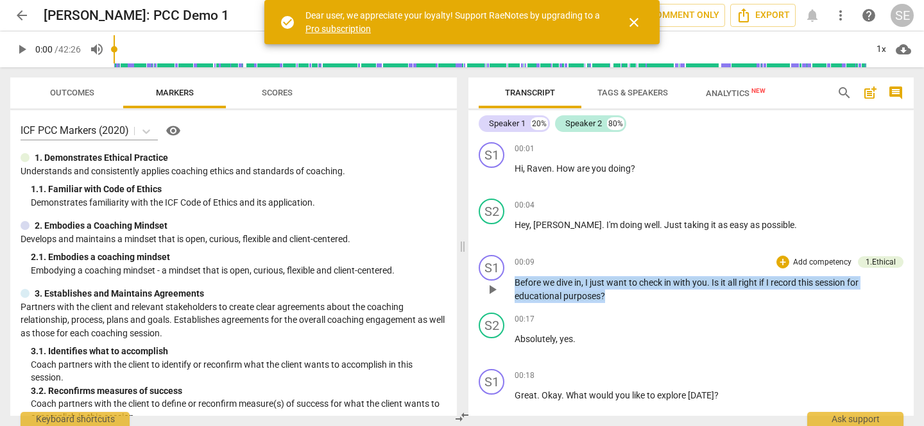
drag, startPoint x: 612, startPoint y: 289, endPoint x: 516, endPoint y: 280, distance: 96.7
click at [516, 280] on p "Before we dive in , I just want to check in with you . Is it all right if I rec…" at bounding box center [708, 289] width 389 height 26
click at [820, 264] on p "Add competency" at bounding box center [821, 263] width 61 height 12
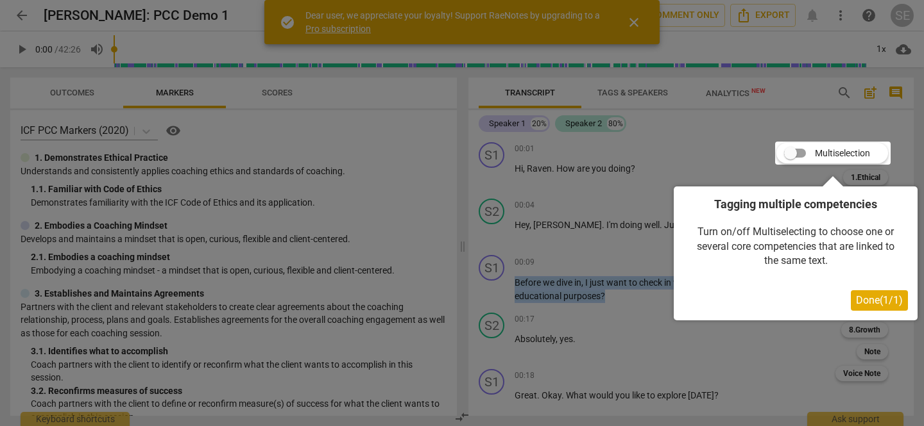
click at [875, 300] on span "Done ( 1 / 1 )" at bounding box center [879, 300] width 47 height 12
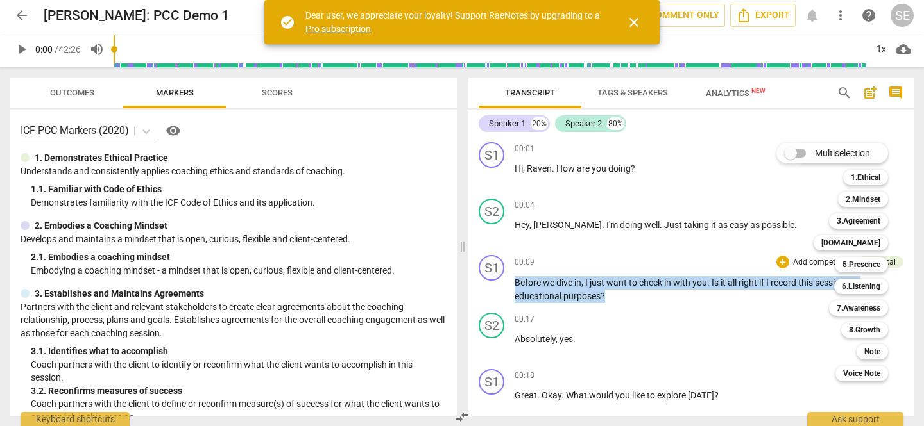
click at [804, 153] on input "Multiselection" at bounding box center [790, 153] width 31 height 31
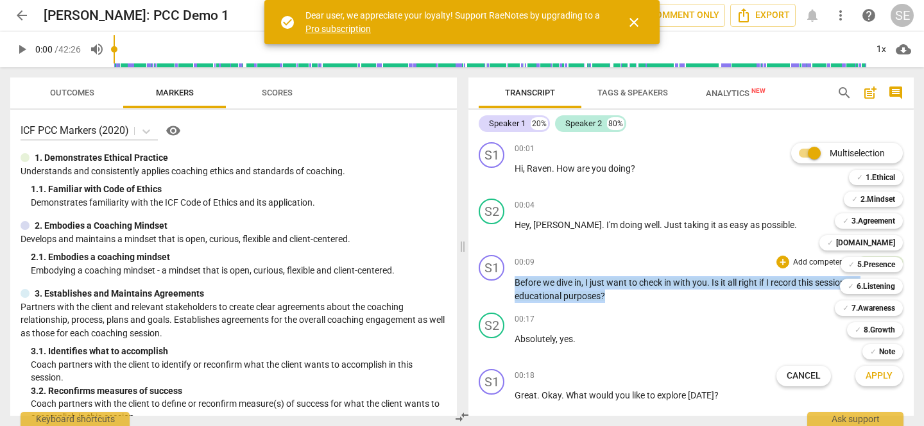
click at [802, 156] on input "Multiselection" at bounding box center [813, 153] width 31 height 31
checkbox input "false"
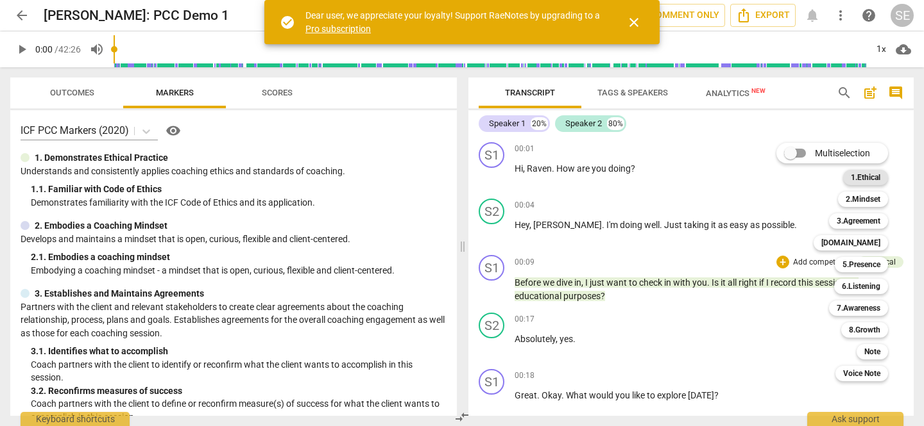
click at [865, 177] on b "1.Ethical" at bounding box center [865, 177] width 30 height 15
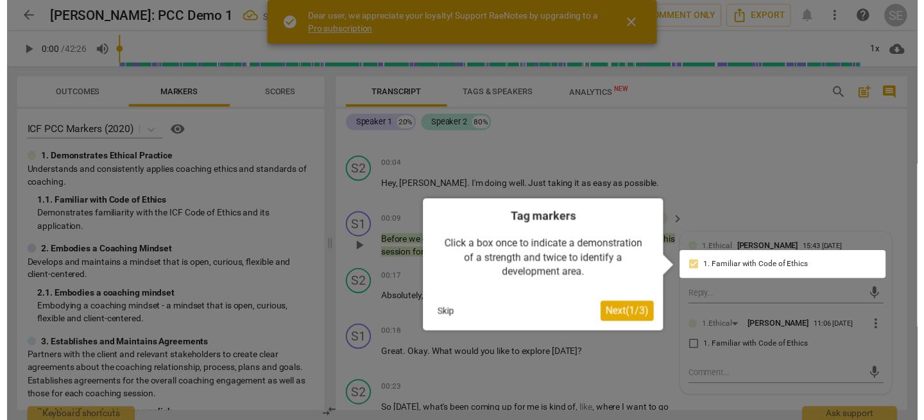
scroll to position [59, 0]
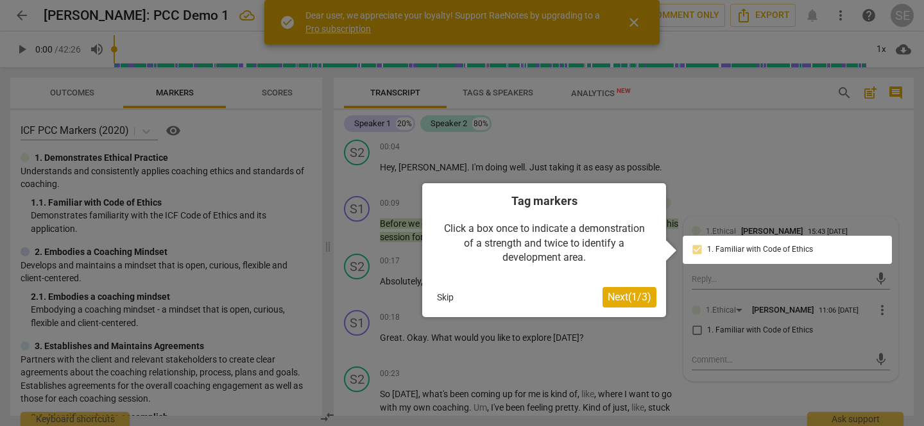
click at [686, 155] on div at bounding box center [462, 213] width 924 height 426
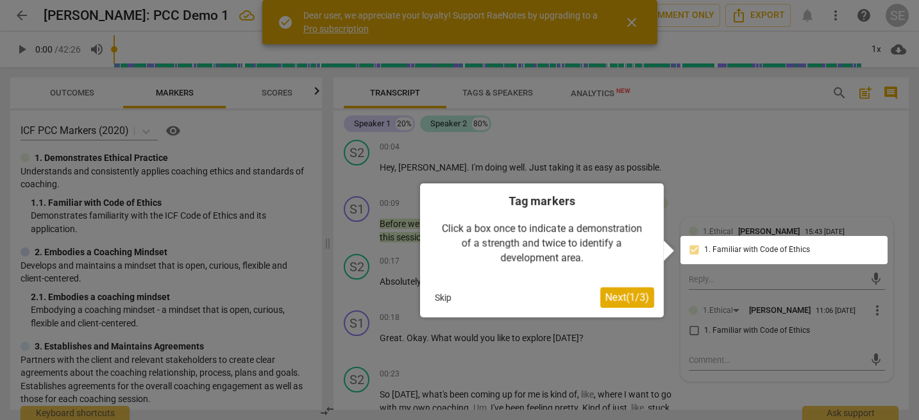
click at [714, 142] on div at bounding box center [459, 213] width 919 height 426
click at [617, 294] on span "Next ( 1 / 3 )" at bounding box center [627, 297] width 44 height 12
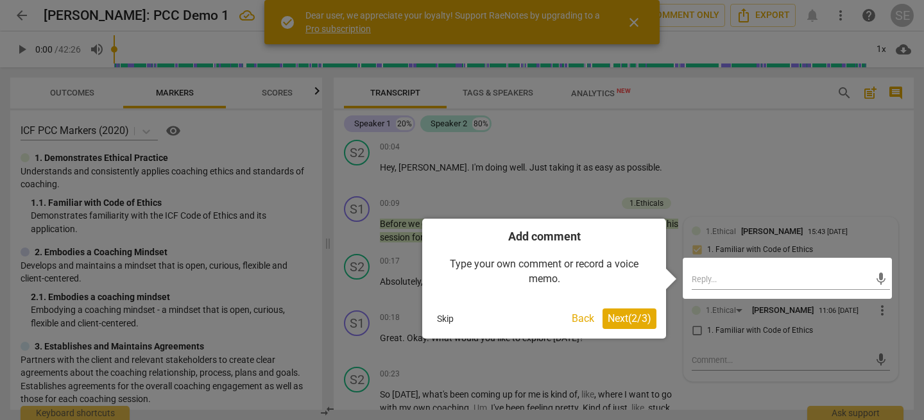
click at [617, 294] on div "Type your own comment or record a voice memo." at bounding box center [544, 271] width 224 height 55
click at [624, 318] on span "Next ( 2 / 3 )" at bounding box center [629, 318] width 44 height 12
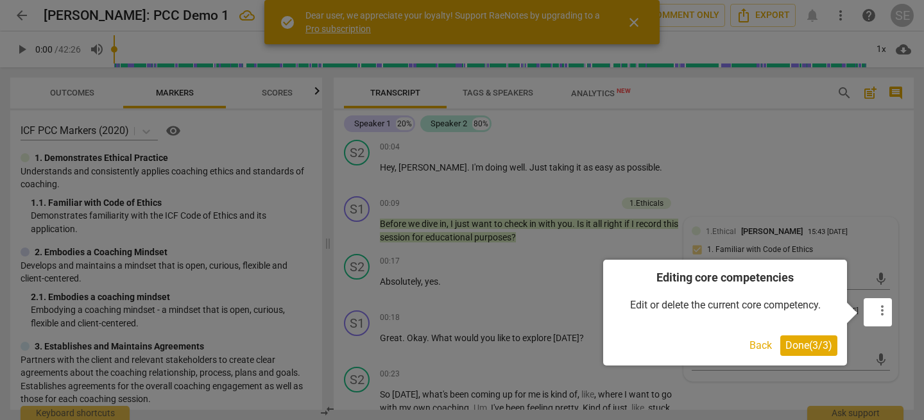
click at [812, 342] on span "Done ( 3 / 3 )" at bounding box center [808, 345] width 47 height 12
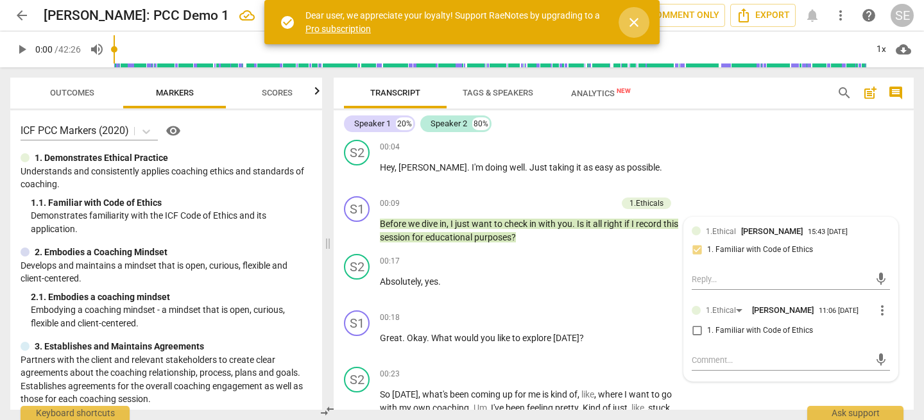
click at [631, 28] on span "close" at bounding box center [633, 22] width 15 height 15
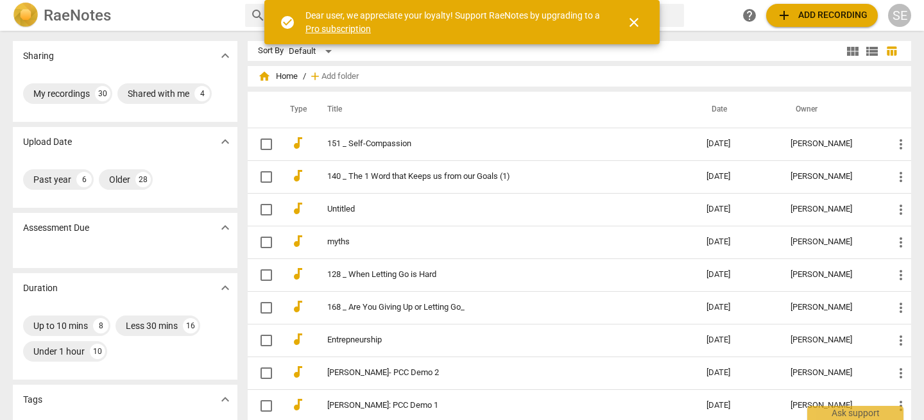
click at [634, 21] on span "close" at bounding box center [633, 22] width 15 height 15
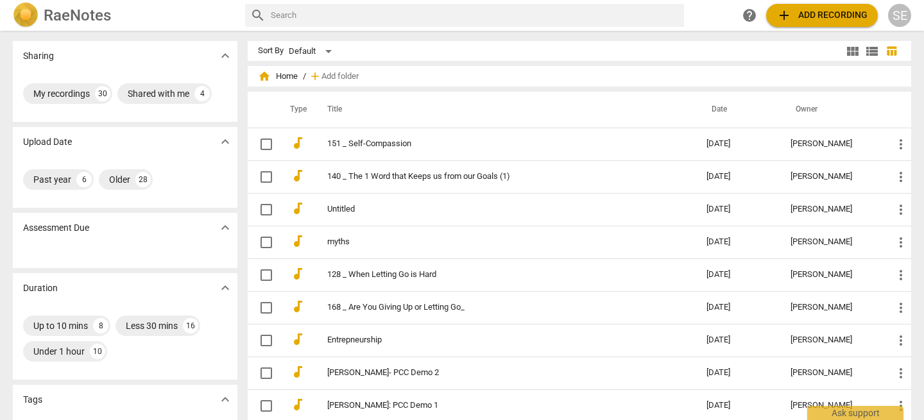
click at [319, 21] on input "text" at bounding box center [475, 15] width 408 height 21
type input "PCC"
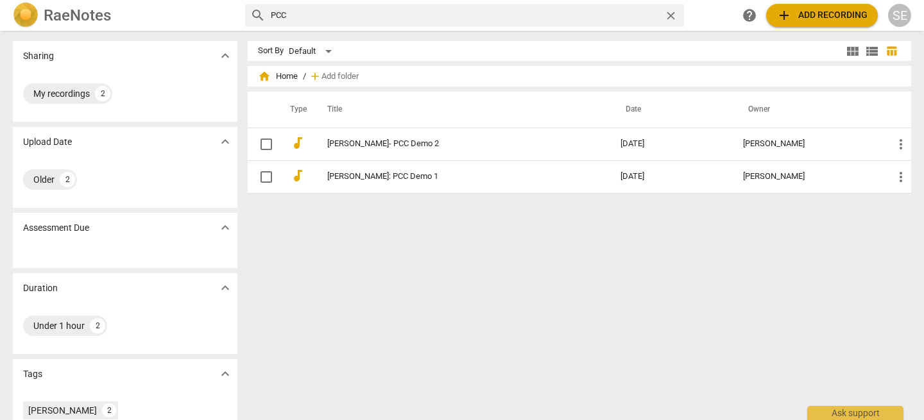
click at [813, 14] on span "add Add recording" at bounding box center [821, 15] width 91 height 15
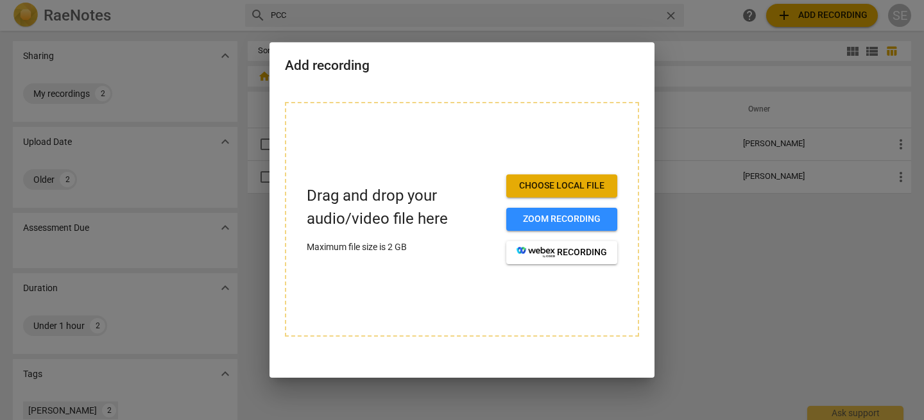
click at [780, 251] on div at bounding box center [462, 210] width 924 height 420
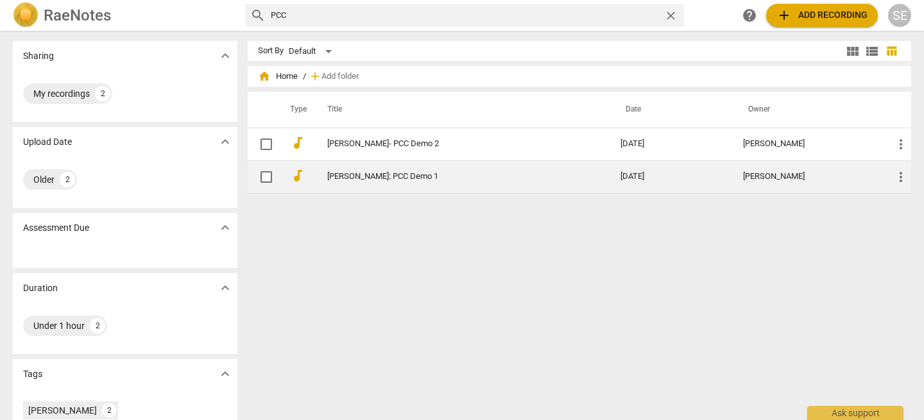
click at [416, 176] on link "[PERSON_NAME]: PCC Demo 1" at bounding box center [450, 177] width 247 height 10
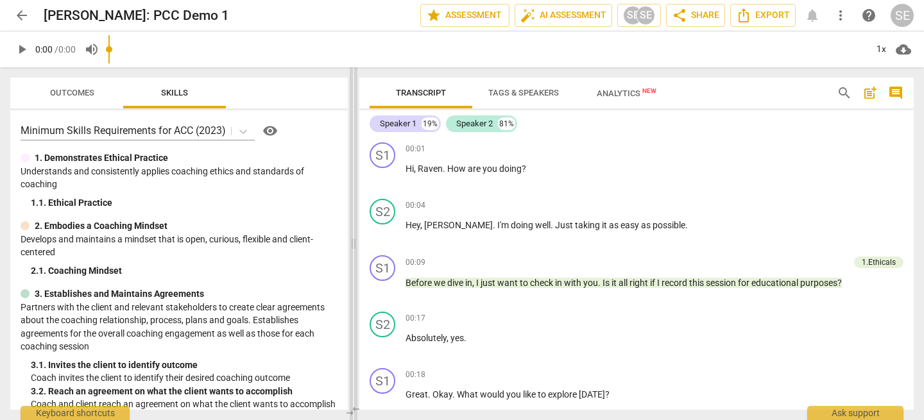
drag, startPoint x: 464, startPoint y: 225, endPoint x: 355, endPoint y: 218, distance: 109.3
click at [355, 218] on span at bounding box center [354, 243] width 8 height 353
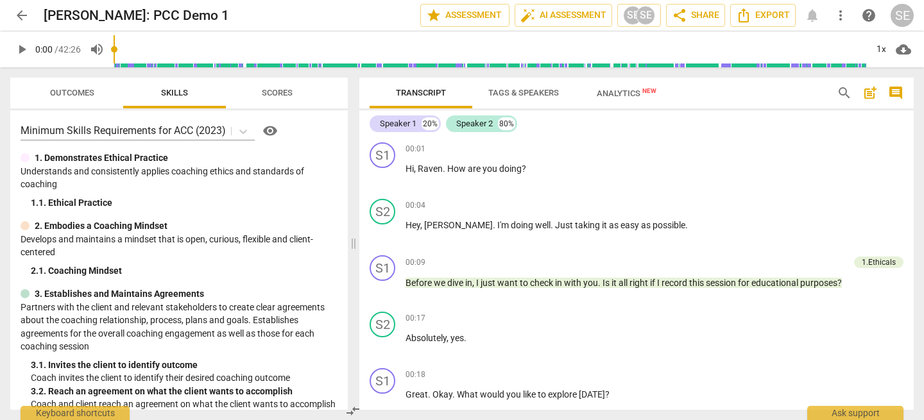
click at [20, 51] on span "play_arrow" at bounding box center [21, 49] width 15 height 15
click at [20, 51] on span "pause" at bounding box center [21, 49] width 15 height 15
type input "12"
drag, startPoint x: 404, startPoint y: 283, endPoint x: 703, endPoint y: 289, distance: 298.9
click at [703, 289] on div "S1 play_arrow pause 00:09 + Add competency 1.Ethicals keyboard_arrow_right Befo…" at bounding box center [636, 278] width 554 height 56
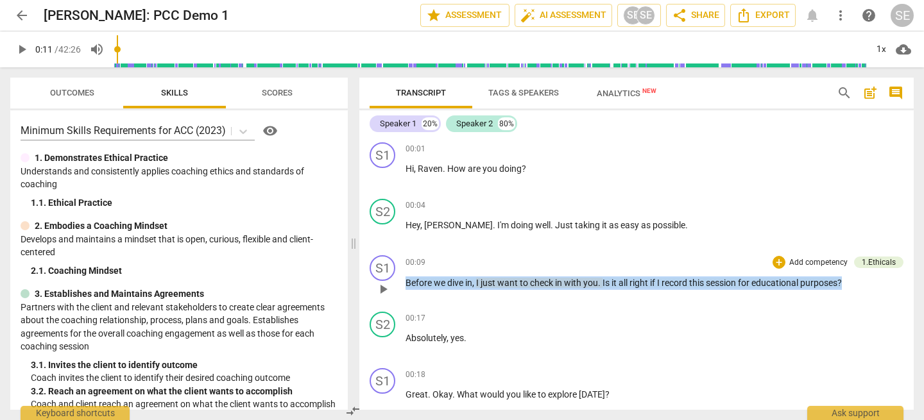
drag, startPoint x: 848, startPoint y: 277, endPoint x: 405, endPoint y: 283, distance: 443.2
click at [405, 283] on div "S1 play_arrow pause 00:09 + Add competency 1.Ethicals keyboard_arrow_right Befo…" at bounding box center [636, 278] width 554 height 56
click at [792, 263] on p "Add competency" at bounding box center [818, 263] width 61 height 12
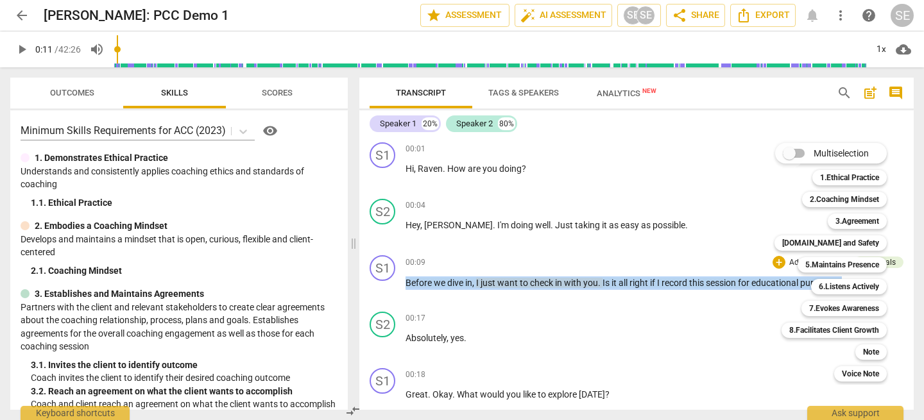
click at [803, 155] on input "Multiselection" at bounding box center [788, 153] width 31 height 31
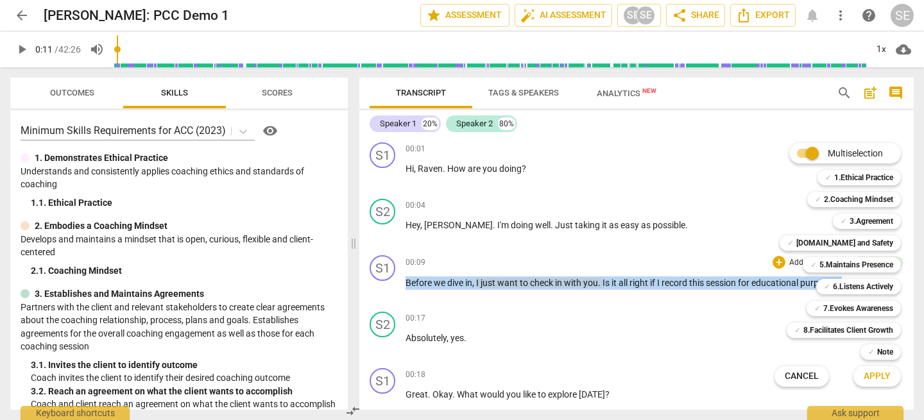
click at [803, 155] on input "Multiselection" at bounding box center [812, 153] width 31 height 31
checkbox input "false"
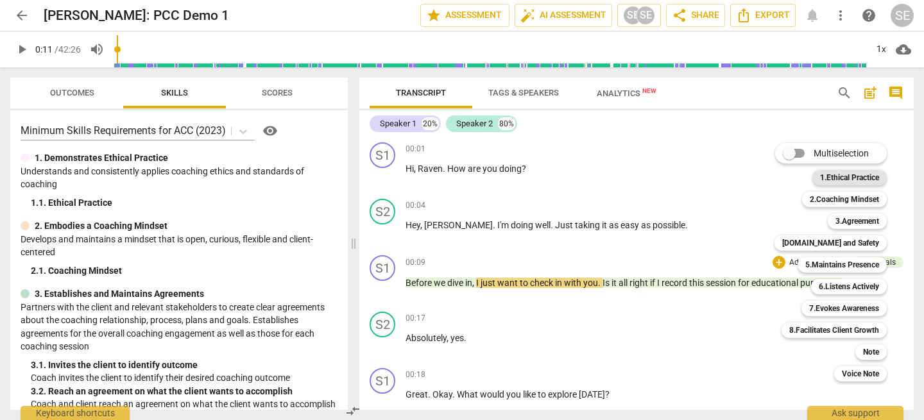
click at [852, 176] on b "1.Ethical Practice" at bounding box center [849, 177] width 59 height 15
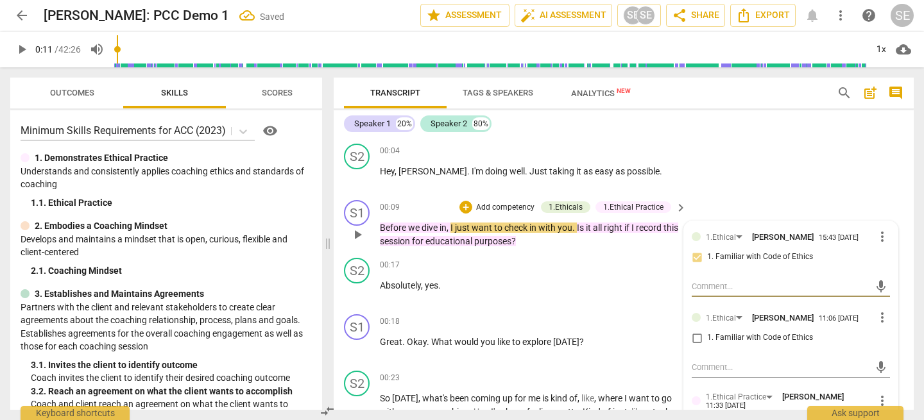
scroll to position [92, 0]
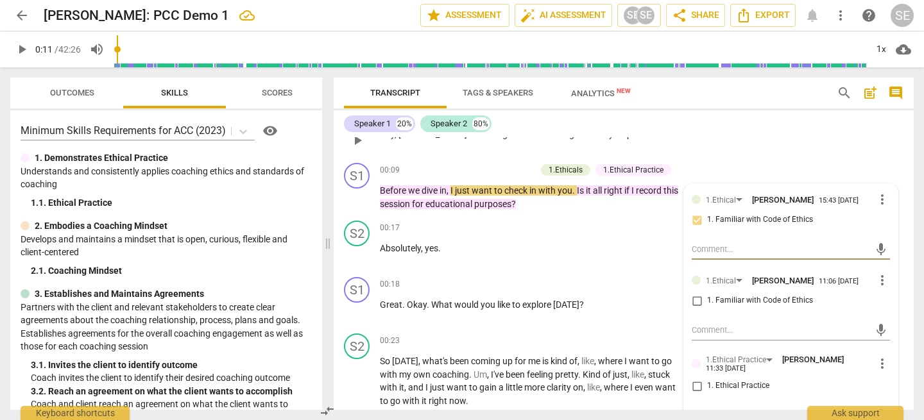
click at [861, 156] on div "S2 play_arrow pause 00:04 + Add competency keyboard_arrow_right Hey , [PERSON_N…" at bounding box center [624, 129] width 580 height 56
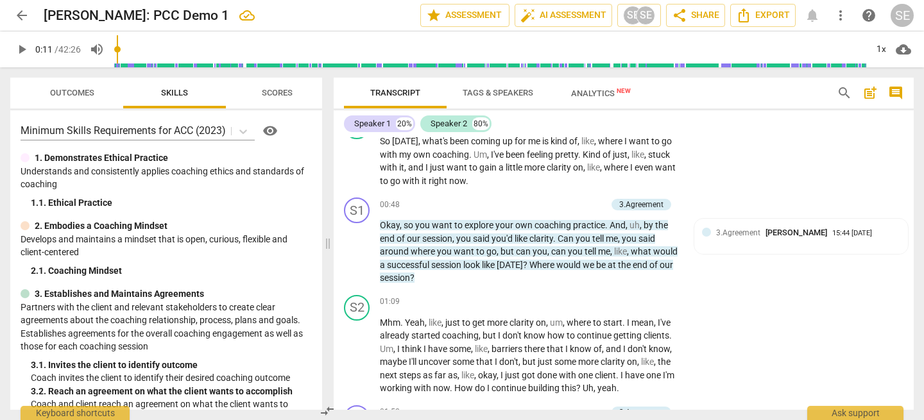
scroll to position [314, 0]
drag, startPoint x: 376, startPoint y: 222, endPoint x: 410, endPoint y: 254, distance: 47.2
click at [410, 254] on div "S1 play_arrow pause 00:48 + Add competency 3.Agreement keyboard_arrow_right Oka…" at bounding box center [624, 239] width 580 height 97
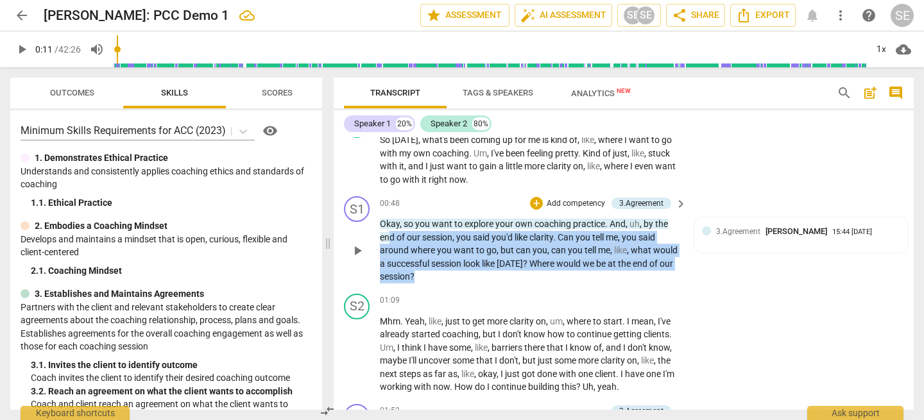
drag, startPoint x: 431, startPoint y: 281, endPoint x: 548, endPoint y: 201, distance: 142.1
click at [377, 221] on div "S1 play_arrow pause 00:48 + Add competency 3.Agreement keyboard_arrow_right Oka…" at bounding box center [624, 239] width 580 height 97
click at [548, 201] on p "Add competency" at bounding box center [575, 204] width 61 height 12
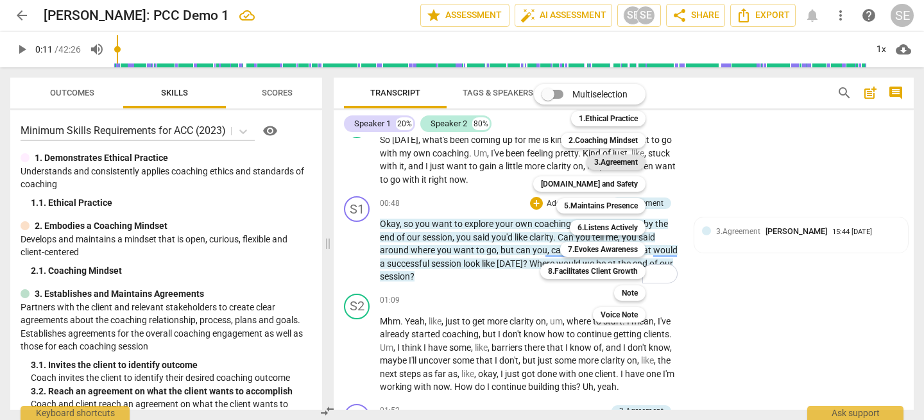
click at [621, 165] on b "3.Agreement" at bounding box center [616, 162] width 44 height 15
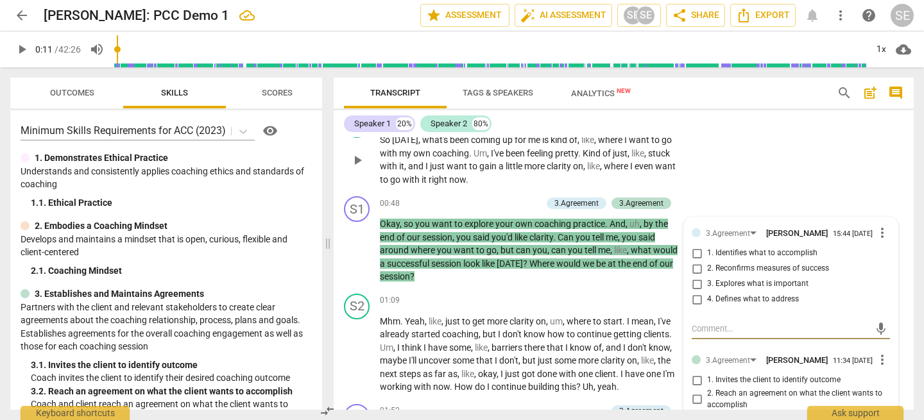
click at [752, 148] on div "S2 play_arrow pause 00:23 + Add competency keyboard_arrow_right So [DATE] , wha…" at bounding box center [624, 149] width 580 height 84
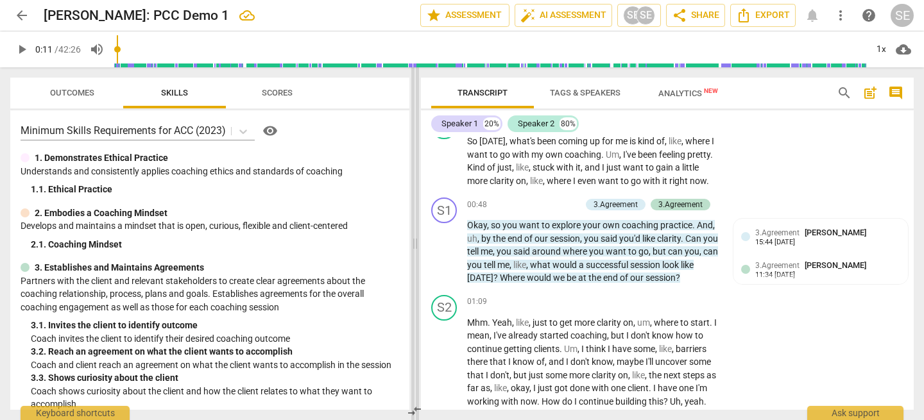
drag, startPoint x: 326, startPoint y: 242, endPoint x: 414, endPoint y: 252, distance: 87.8
click at [414, 252] on span at bounding box center [415, 243] width 8 height 353
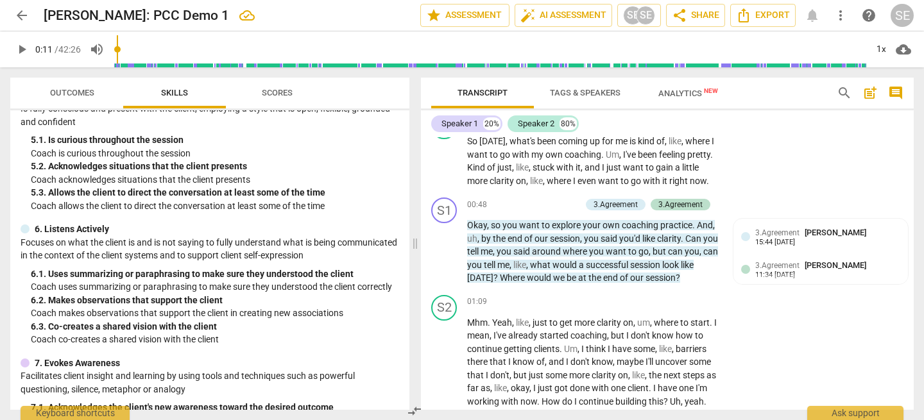
scroll to position [497, 0]
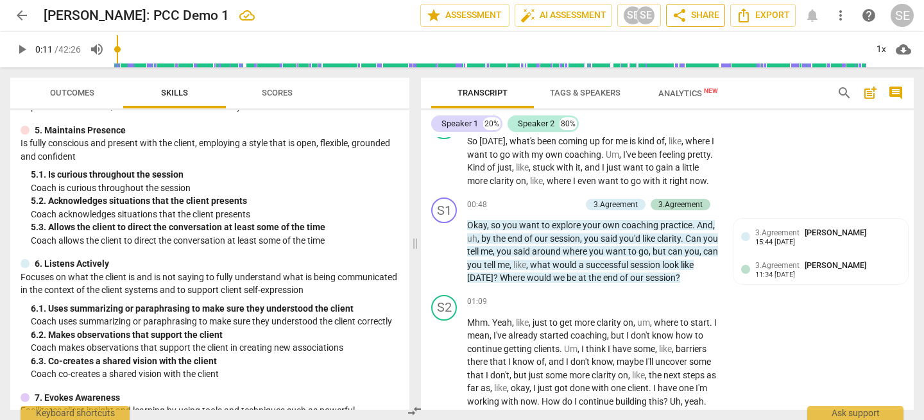
click at [694, 14] on span "share Share" at bounding box center [694, 15] width 47 height 15
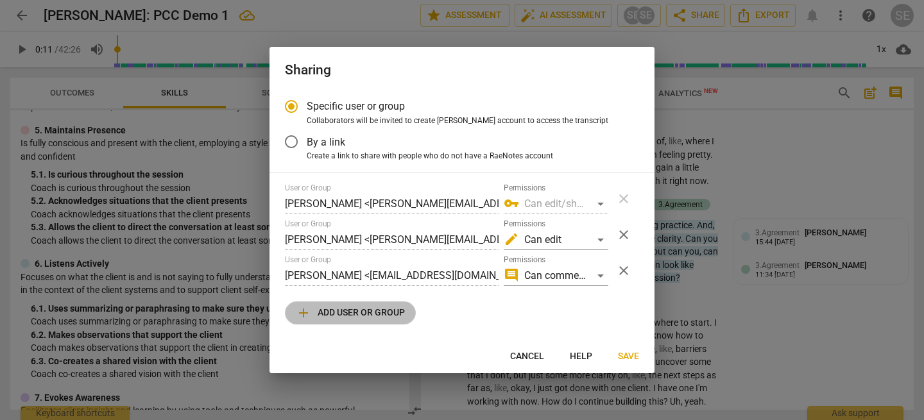
click at [319, 310] on span "add Add user or group" at bounding box center [350, 312] width 109 height 15
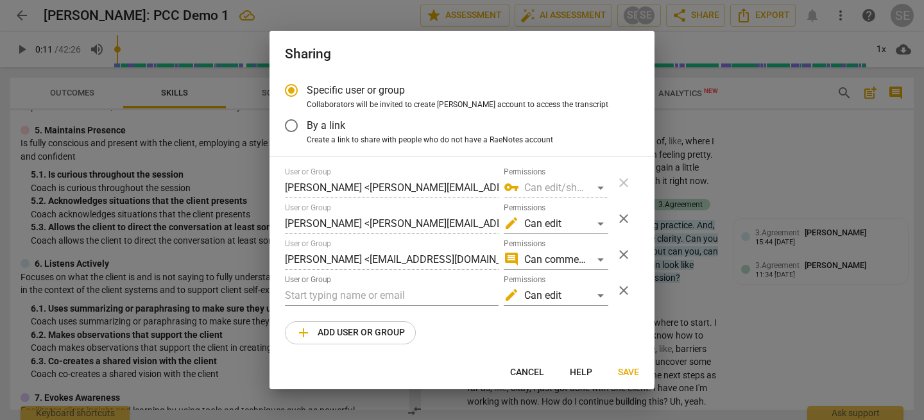
click at [523, 379] on button "Cancel" at bounding box center [527, 372] width 55 height 23
radio input "false"
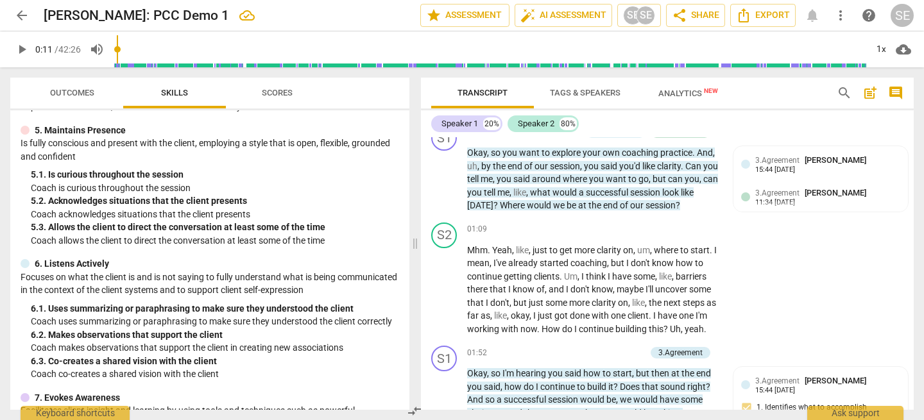
scroll to position [389, 0]
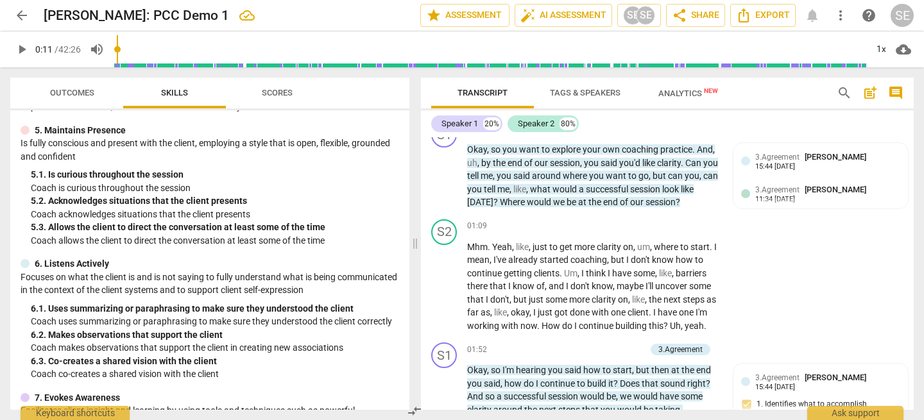
click at [26, 15] on span "arrow_back" at bounding box center [21, 15] width 15 height 15
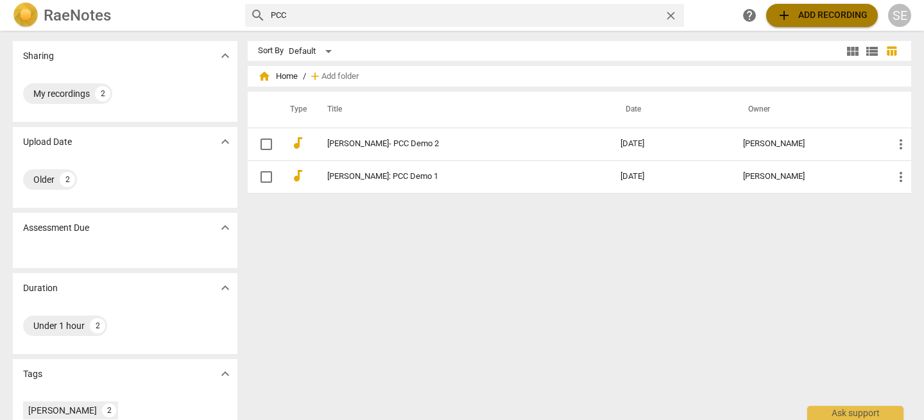
click at [802, 17] on span "add Add recording" at bounding box center [821, 15] width 91 height 15
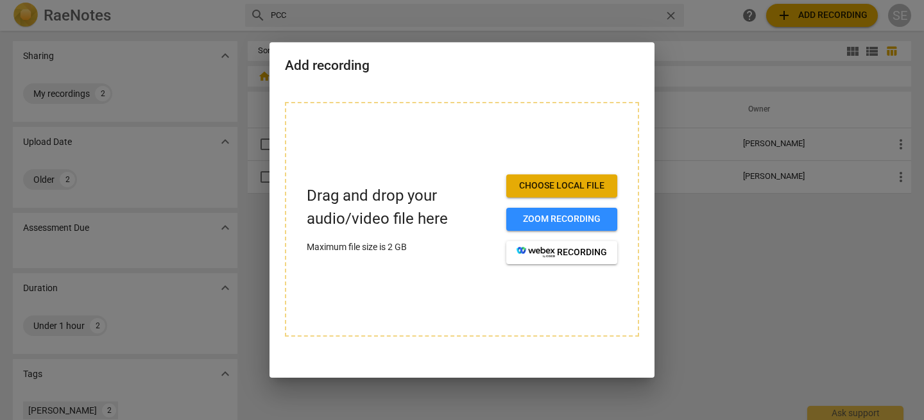
click at [781, 283] on div at bounding box center [462, 210] width 924 height 420
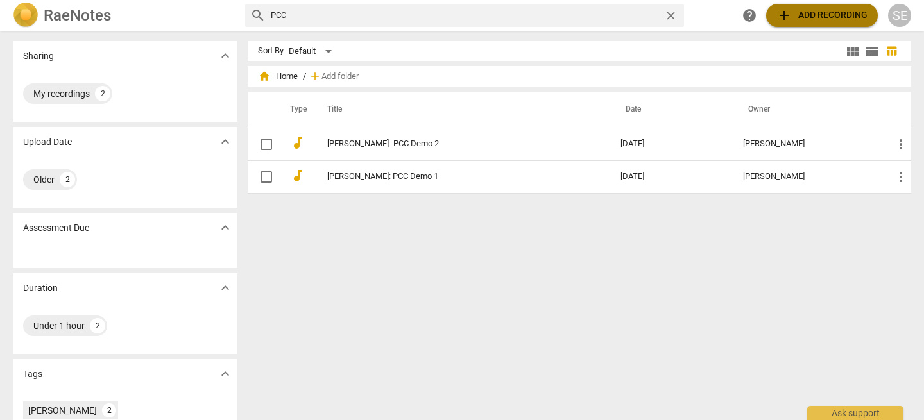
click at [823, 19] on span "add Add recording" at bounding box center [821, 15] width 91 height 15
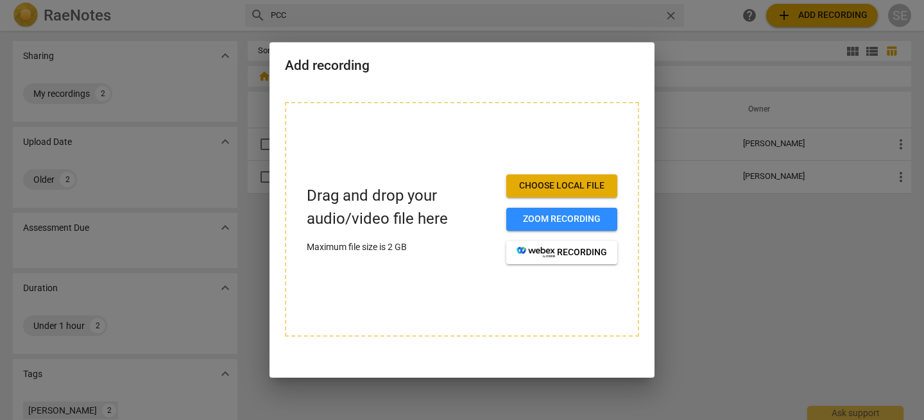
click at [723, 215] on div at bounding box center [462, 210] width 924 height 420
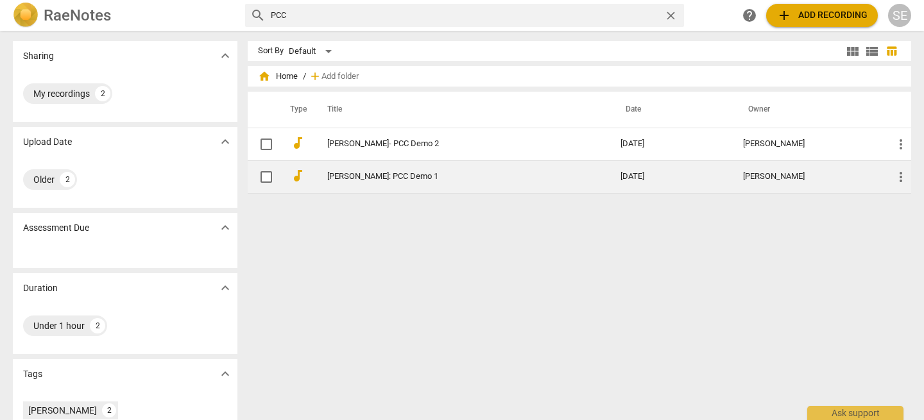
click at [396, 175] on link "[PERSON_NAME]: PCC Demo 1" at bounding box center [450, 177] width 247 height 10
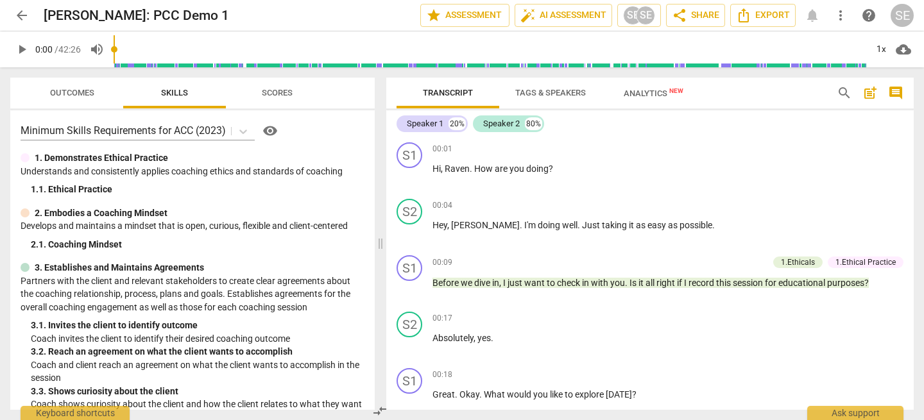
drag, startPoint x: 462, startPoint y: 244, endPoint x: 197, endPoint y: 95, distance: 304.1
click at [376, 254] on span at bounding box center [380, 243] width 8 height 353
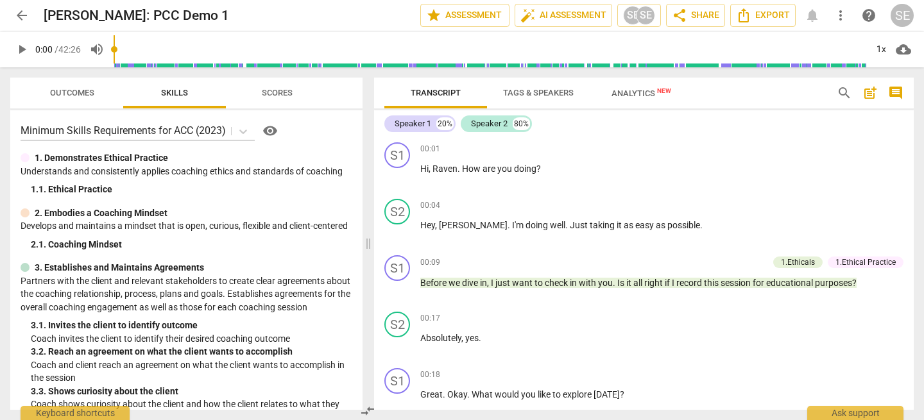
click at [24, 49] on span "play_arrow" at bounding box center [21, 49] width 15 height 15
click at [24, 51] on span "pause" at bounding box center [21, 49] width 15 height 15
type input "11"
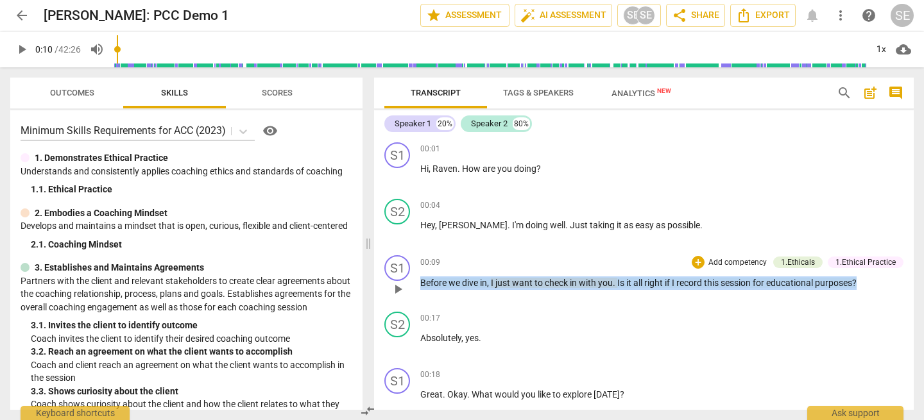
drag, startPoint x: 870, startPoint y: 282, endPoint x: 416, endPoint y: 282, distance: 454.1
click at [416, 282] on div "S1 play_arrow pause 00:09 + Add competency 1.Ethicals 1.Ethical Practice keyboa…" at bounding box center [643, 278] width 539 height 56
click at [695, 260] on div "+" at bounding box center [697, 262] width 13 height 13
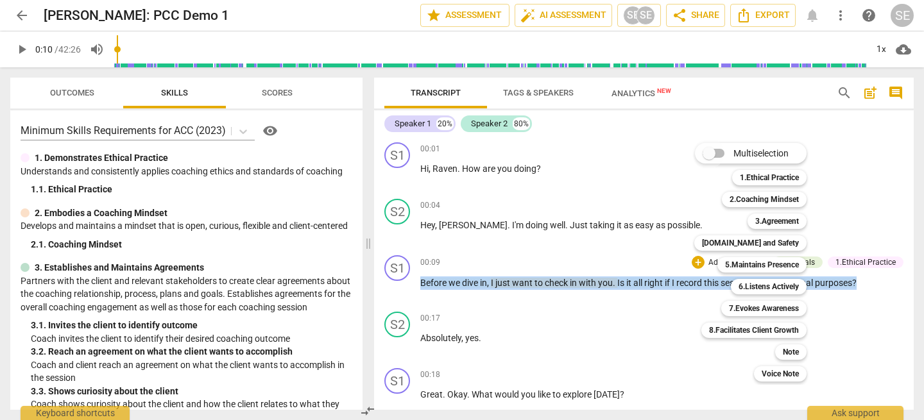
click at [722, 152] on input "Multiselection" at bounding box center [708, 153] width 31 height 31
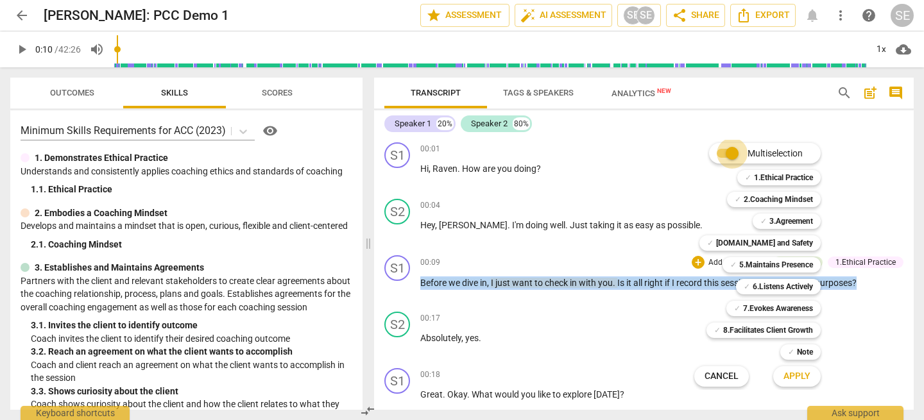
click at [717, 155] on input "Multiselection" at bounding box center [731, 153] width 31 height 31
checkbox input "false"
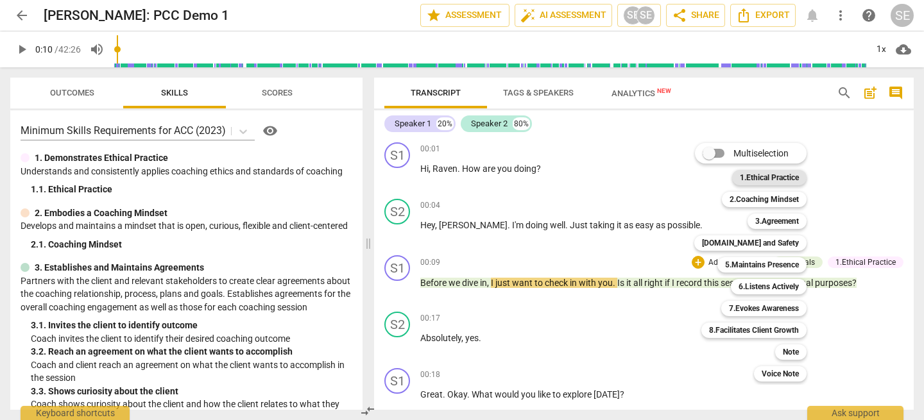
click at [756, 178] on b "1.Ethical Practice" at bounding box center [768, 177] width 59 height 15
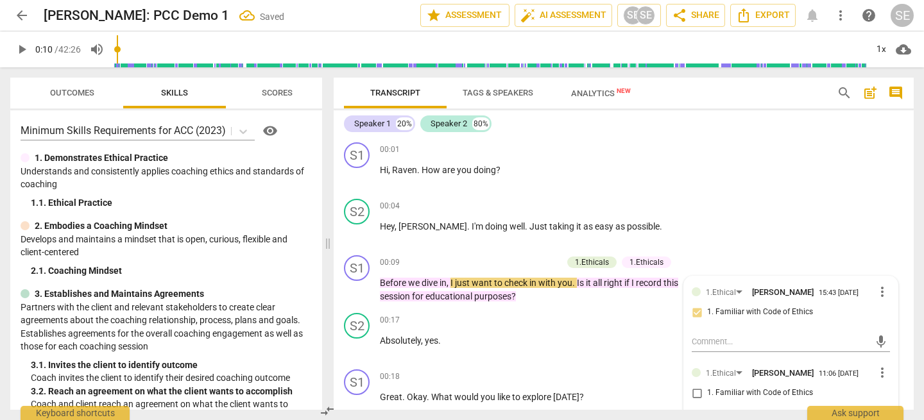
click at [756, 178] on div "S1 play_arrow pause 00:01 + Add competency keyboard_arrow_right Hi , Raven . Ho…" at bounding box center [624, 165] width 580 height 56
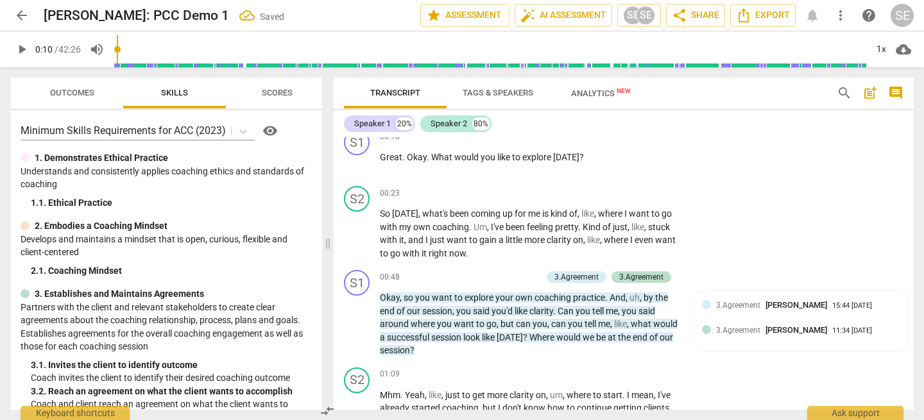
scroll to position [242, 0]
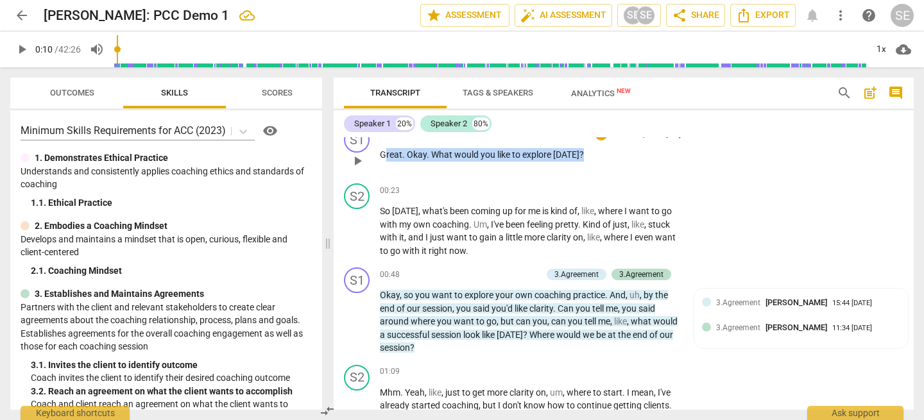
drag, startPoint x: 384, startPoint y: 155, endPoint x: 589, endPoint y: 153, distance: 205.9
click at [589, 153] on p "Great . Okay . What would you like to explore [DATE] ?" at bounding box center [530, 154] width 300 height 13
click at [589, 137] on div "+" at bounding box center [591, 138] width 13 height 13
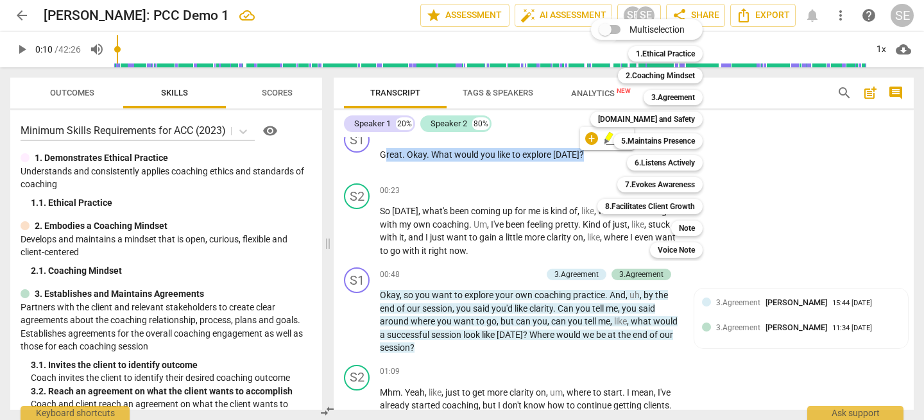
click at [614, 30] on input "Multiselection" at bounding box center [604, 29] width 31 height 31
checkbox input "true"
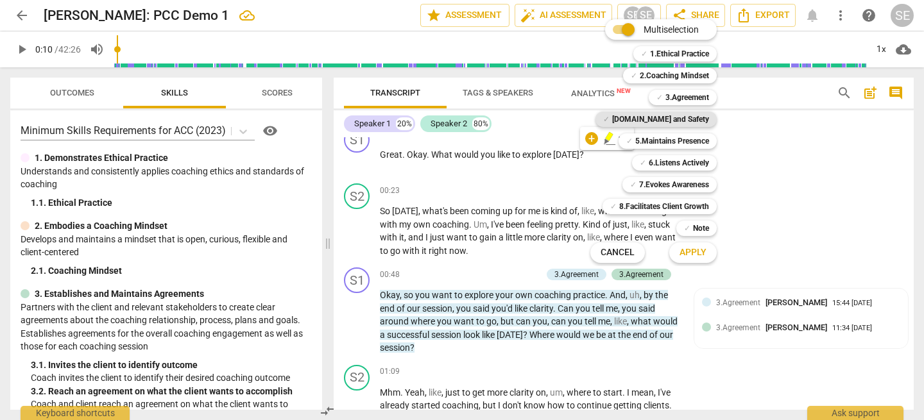
click at [691, 119] on b "[DOMAIN_NAME] and Safety" at bounding box center [660, 119] width 97 height 15
click at [676, 99] on b "3.Agreement" at bounding box center [687, 97] width 44 height 15
click at [691, 250] on span "Apply" at bounding box center [692, 252] width 27 height 13
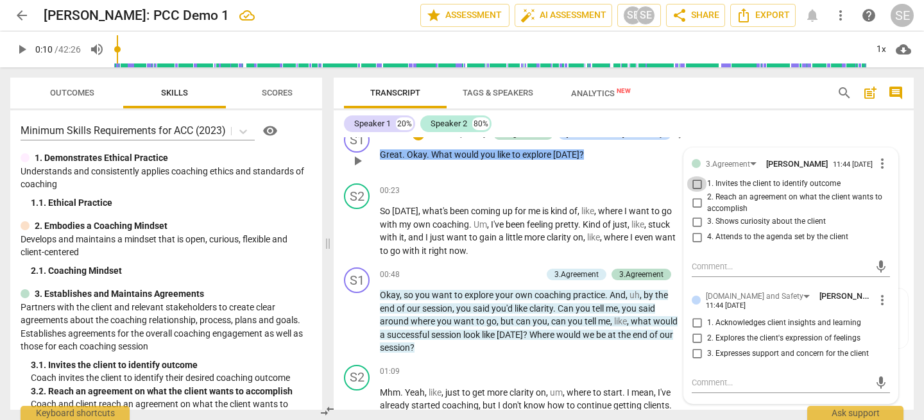
click at [697, 191] on input "1. Invites the client to identify outcome" at bounding box center [696, 183] width 21 height 15
checkbox input "true"
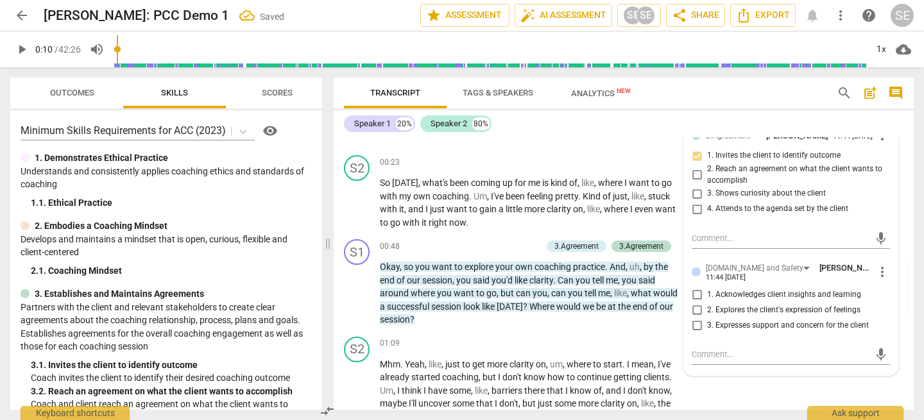
scroll to position [282, 0]
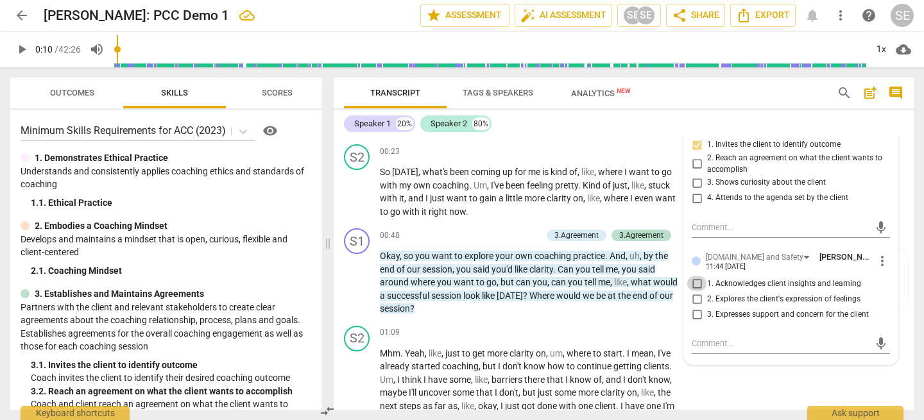
click at [693, 289] on input "1. Acknowledges client insights and learning" at bounding box center [696, 283] width 21 height 15
checkbox input "true"
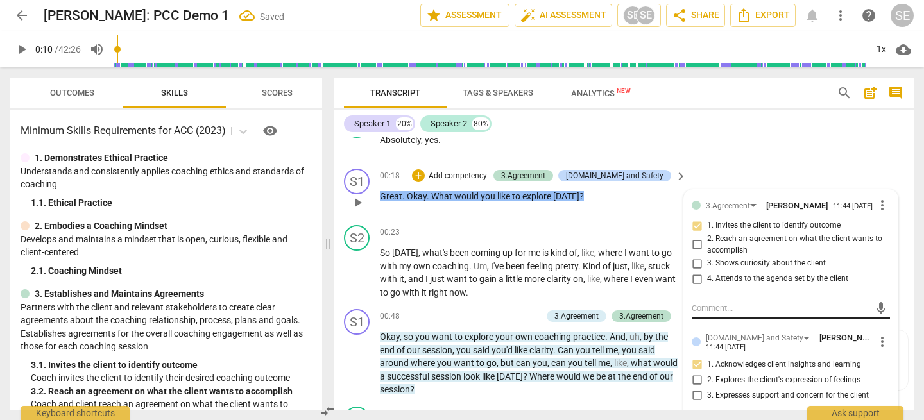
scroll to position [198, 0]
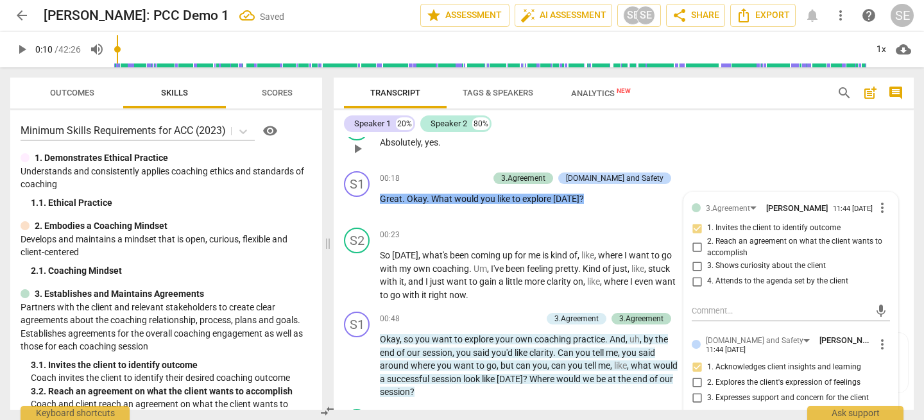
click at [714, 148] on div "S2 play_arrow pause 00:17 + Add competency keyboard_arrow_right Absolutely , ye…" at bounding box center [624, 138] width 580 height 56
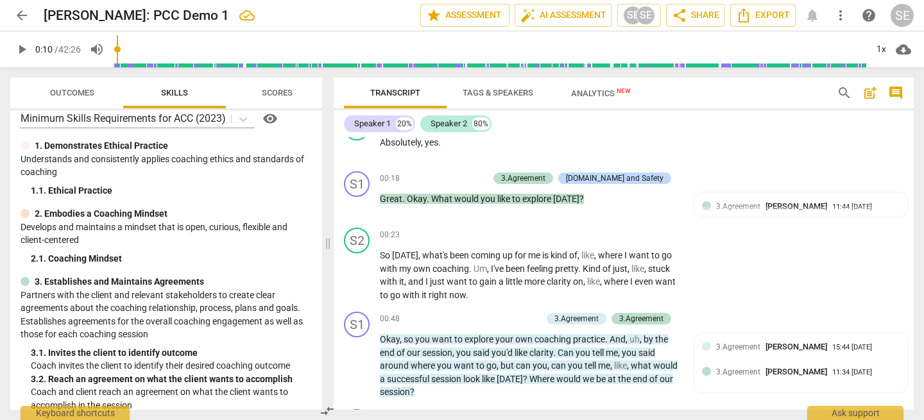
scroll to position [0, 0]
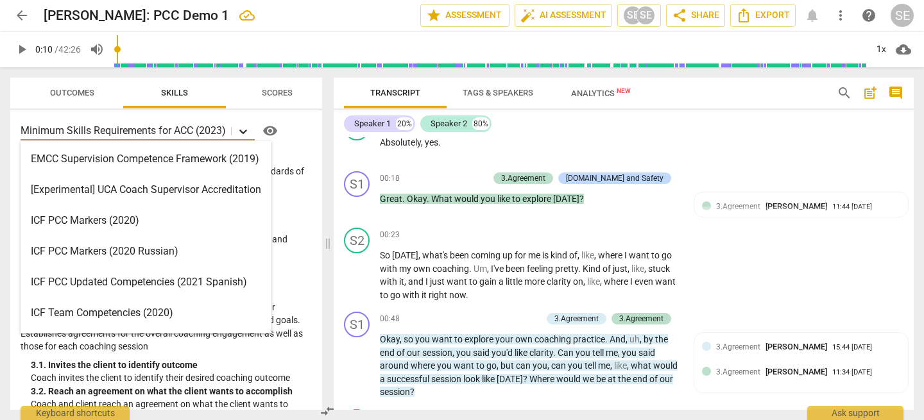
click at [244, 128] on icon at bounding box center [243, 131] width 13 height 13
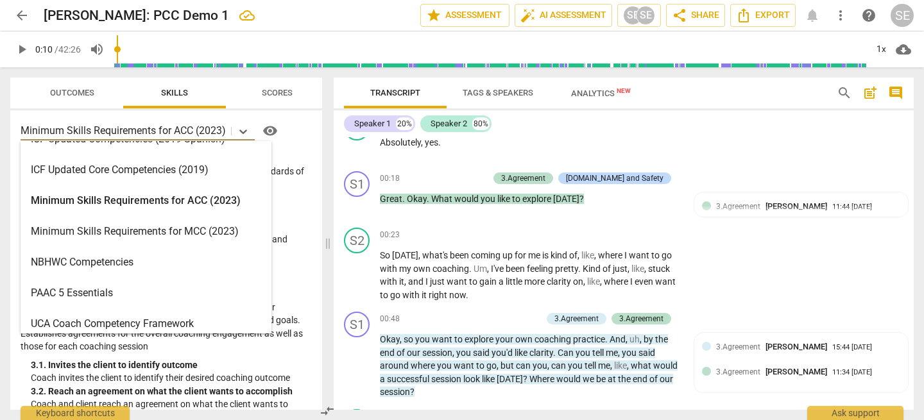
scroll to position [246, 0]
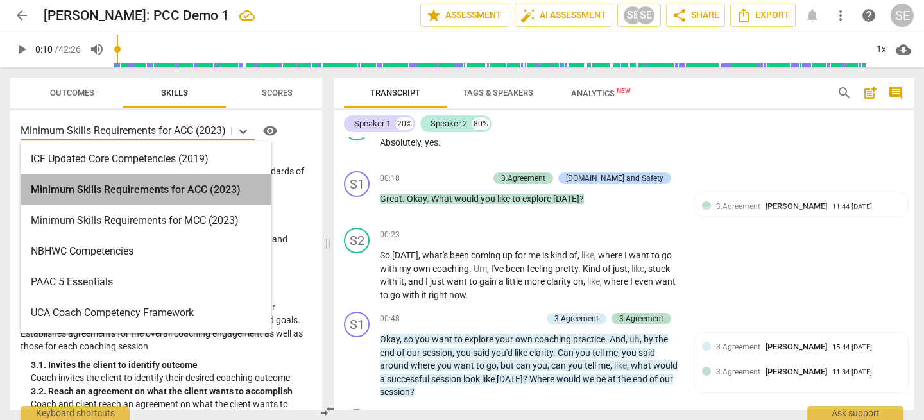
click at [166, 192] on div "Minimum Skills Requirements for ACC (2023)" at bounding box center [146, 189] width 251 height 31
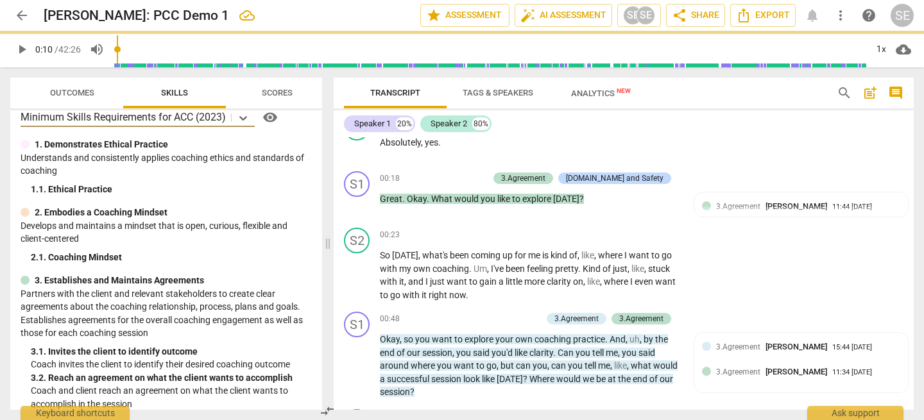
scroll to position [26, 0]
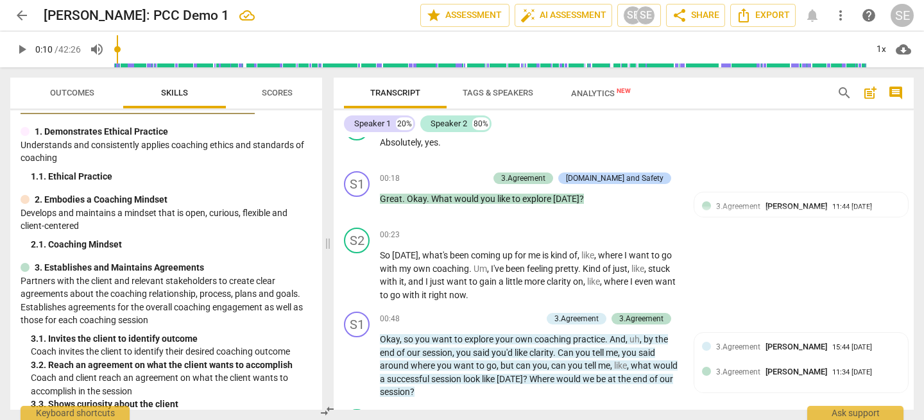
type input "11"
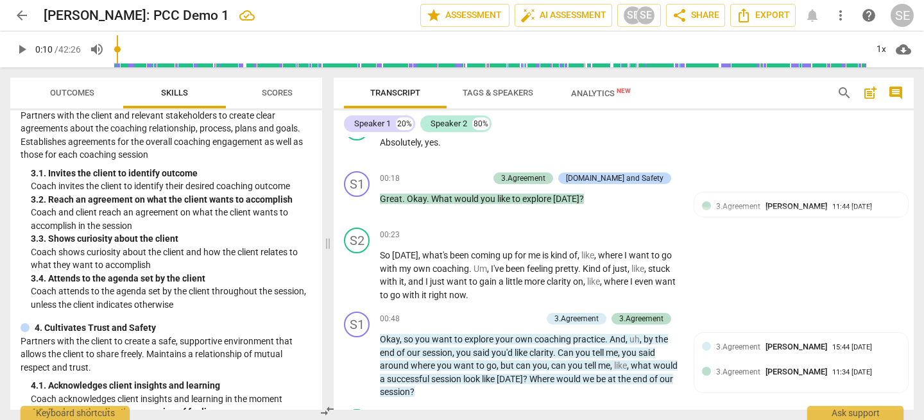
scroll to position [193, 0]
click at [700, 18] on span "share Share" at bounding box center [694, 15] width 47 height 15
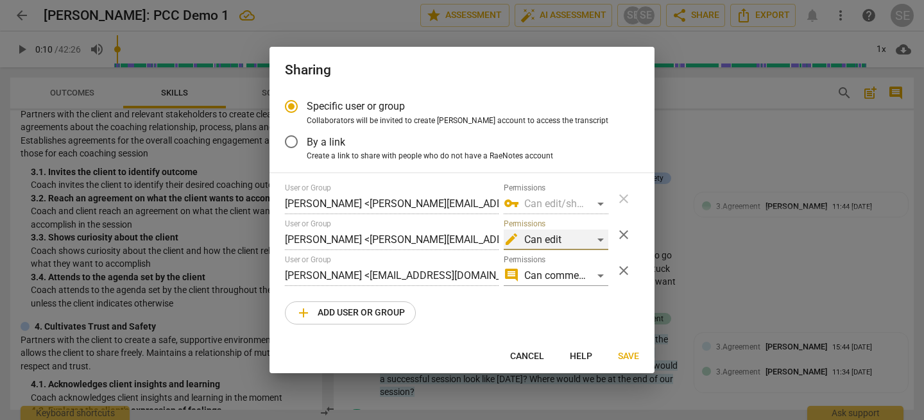
click at [596, 239] on div "edit Can edit" at bounding box center [555, 240] width 105 height 21
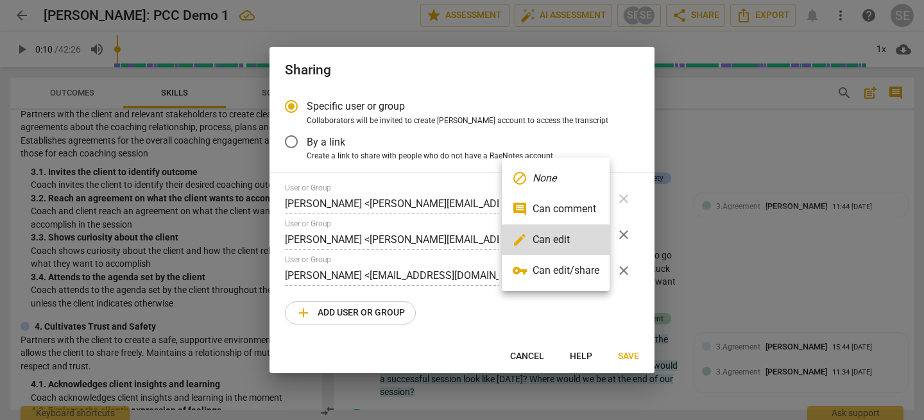
click at [686, 152] on div at bounding box center [462, 210] width 924 height 420
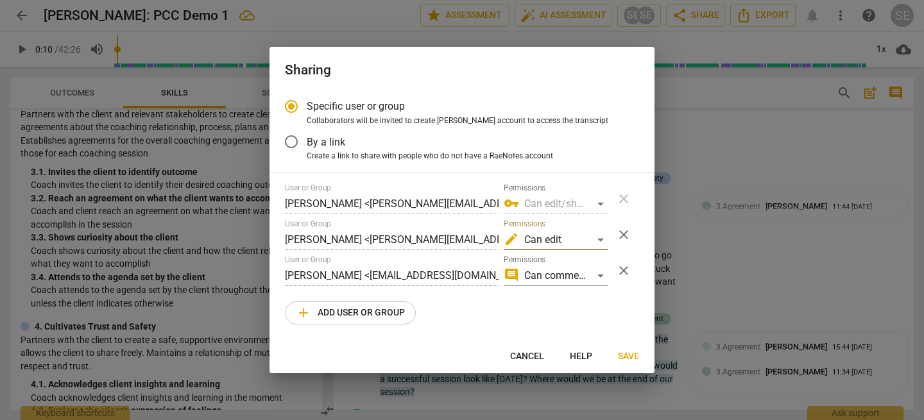
click at [514, 355] on span "Cancel" at bounding box center [527, 356] width 34 height 13
radio input "false"
